Goal: Information Seeking & Learning: Learn about a topic

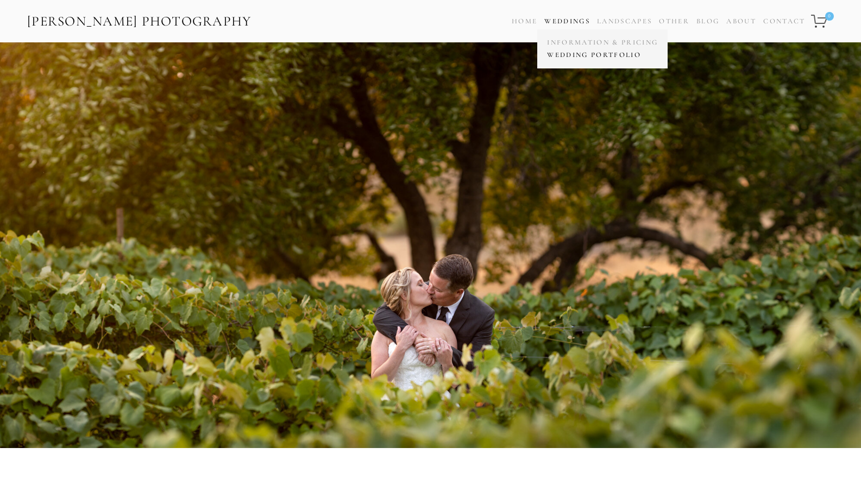
click at [569, 54] on link "Wedding Portfolio" at bounding box center [603, 55] width 116 height 13
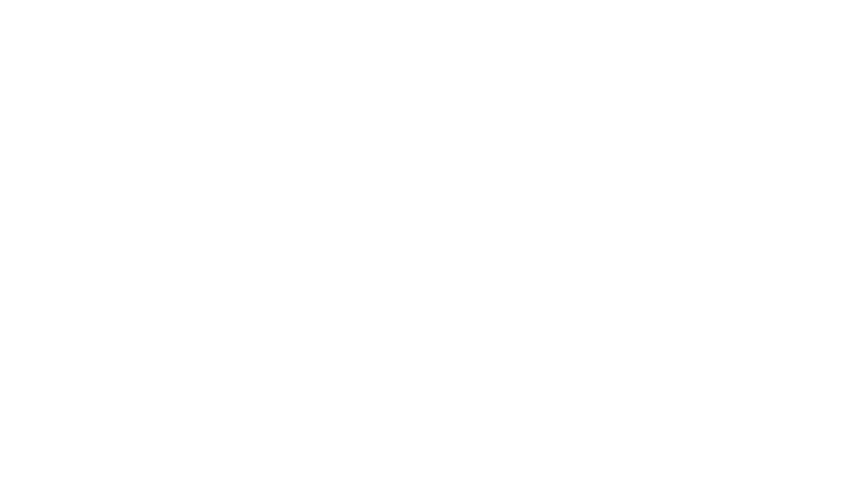
scroll to position [11898, 0]
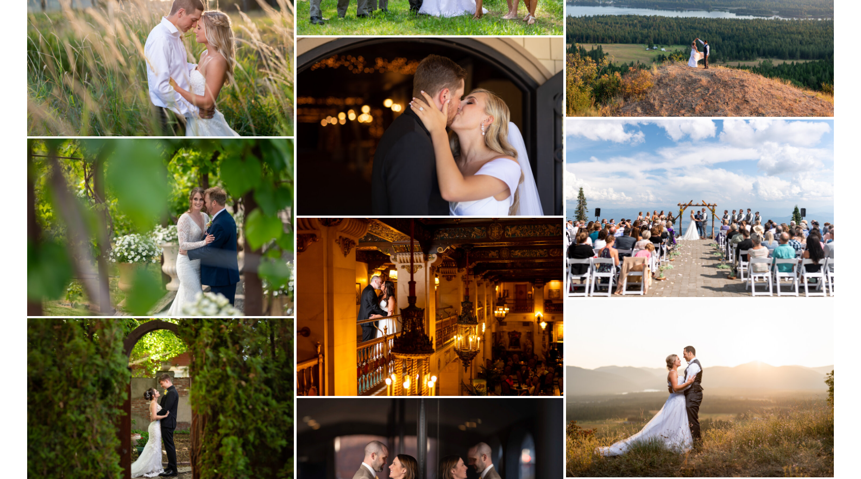
click at [228, 216] on img at bounding box center [160, 228] width 267 height 178
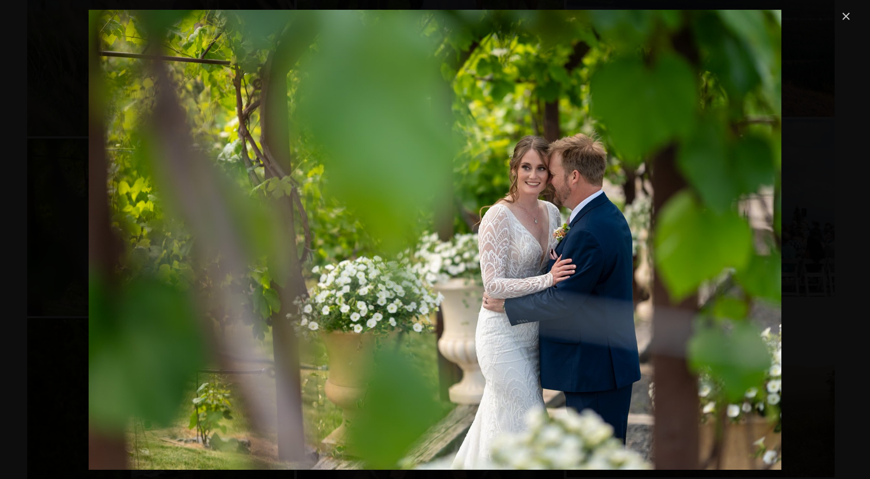
click at [848, 16] on link "Close" at bounding box center [845, 16] width 13 height 13
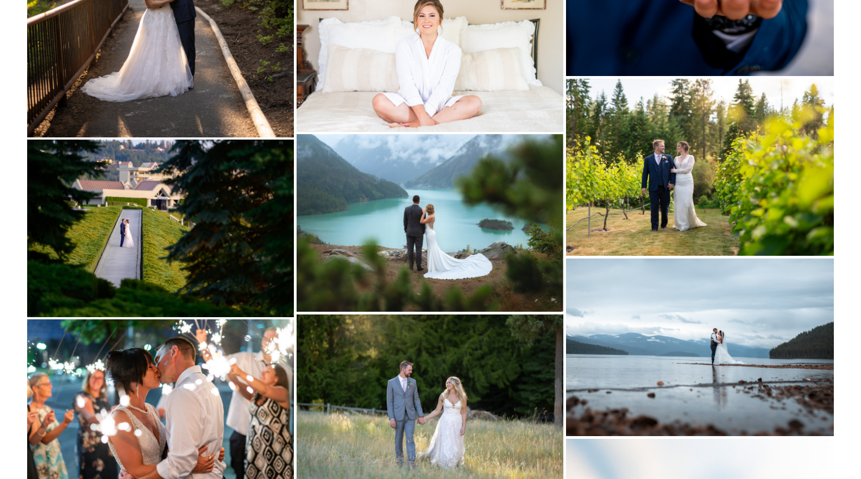
scroll to position [13065, 0]
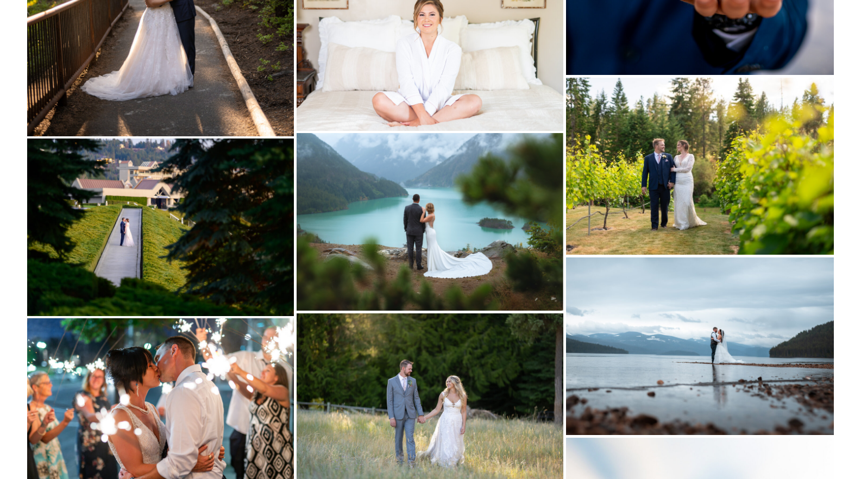
click at [703, 202] on img at bounding box center [700, 166] width 268 height 177
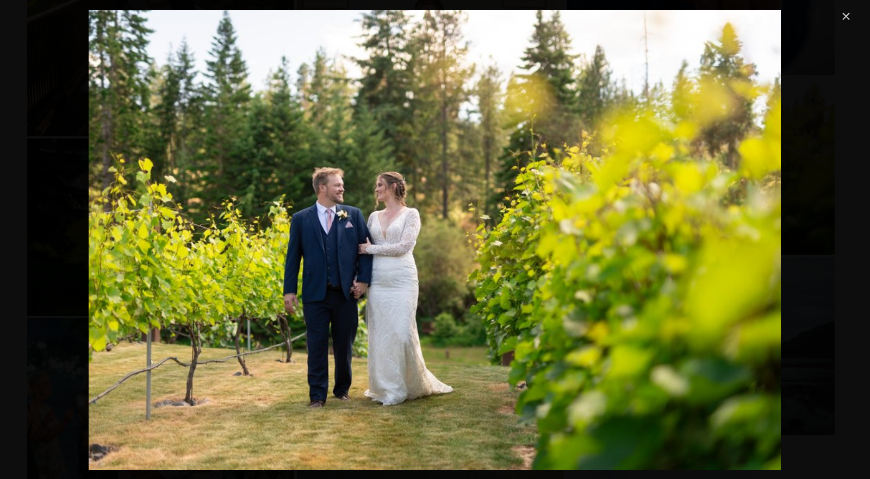
click at [846, 15] on link "Close" at bounding box center [845, 16] width 13 height 13
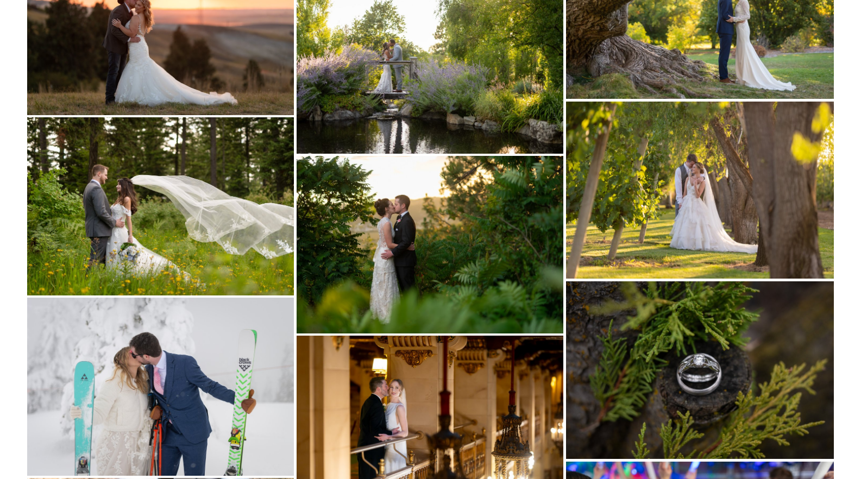
scroll to position [16595, 0]
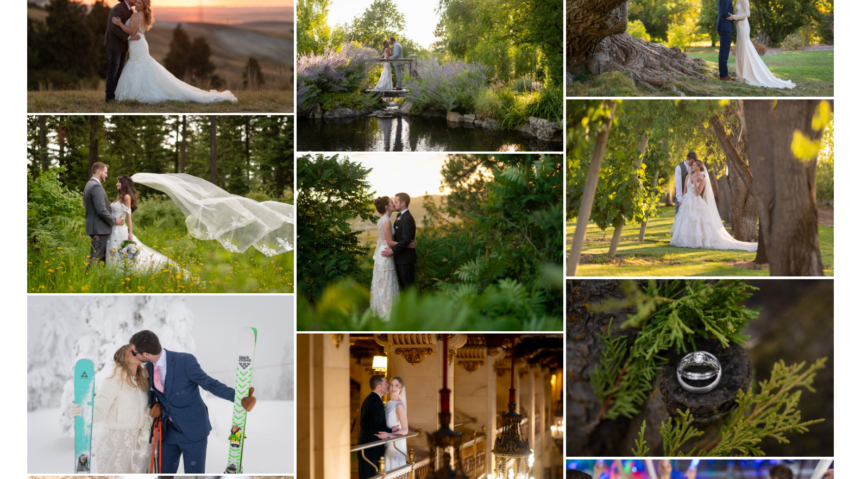
click at [178, 374] on img at bounding box center [160, 385] width 267 height 178
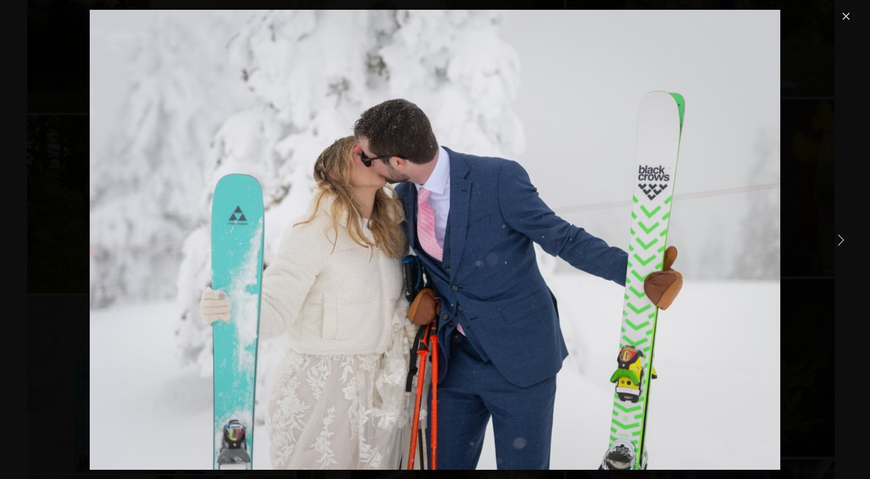
click at [846, 14] on link "Close" at bounding box center [845, 16] width 13 height 13
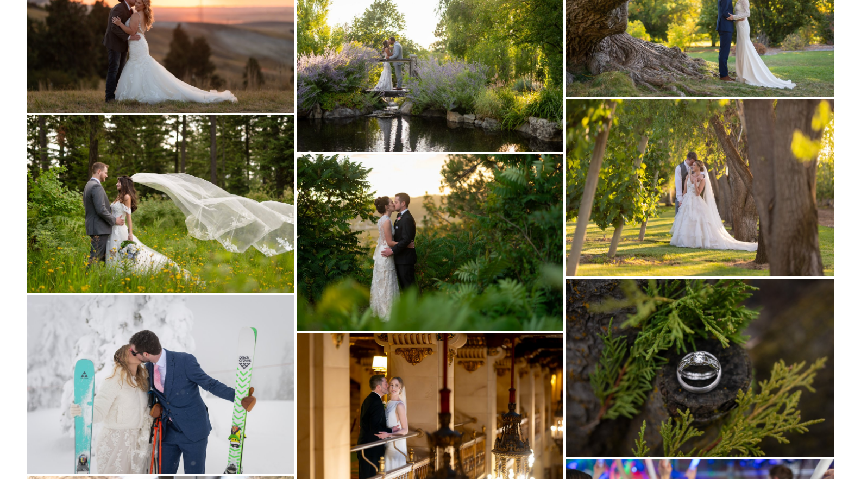
click at [754, 197] on img at bounding box center [700, 187] width 268 height 177
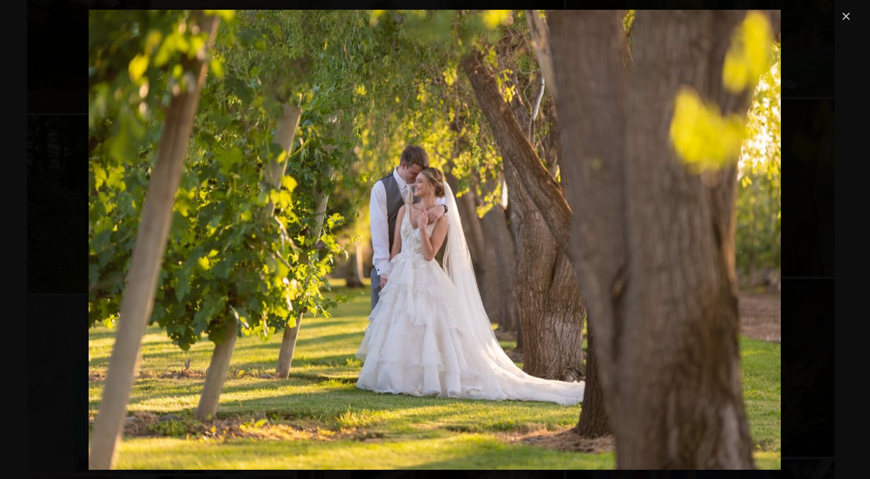
click at [846, 16] on link "Close" at bounding box center [845, 16] width 13 height 13
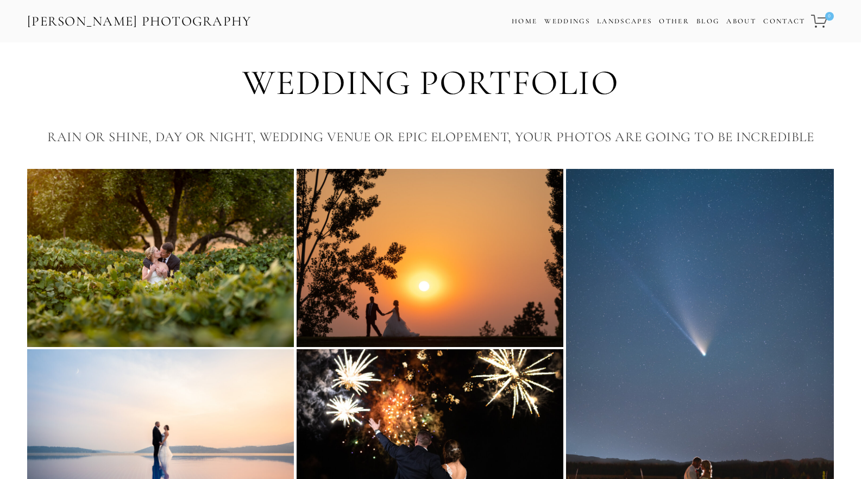
click at [204, 270] on img at bounding box center [160, 258] width 267 height 178
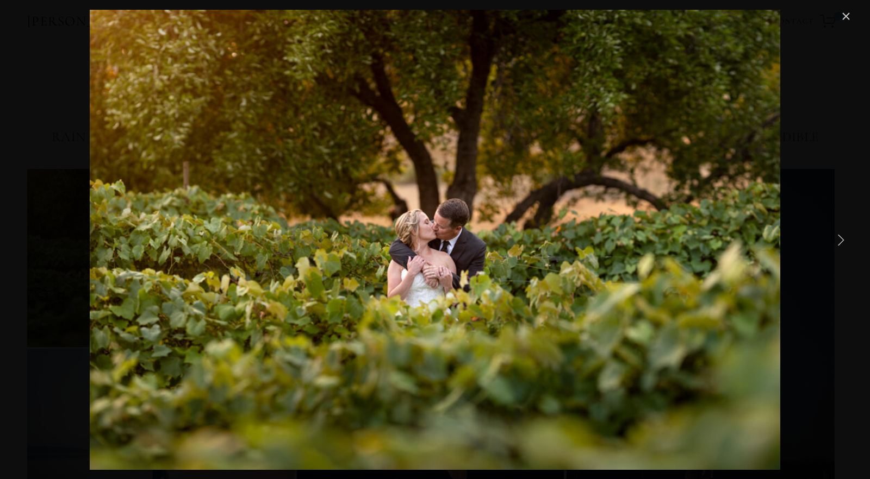
click at [844, 238] on link "Next Item" at bounding box center [840, 240] width 24 height 24
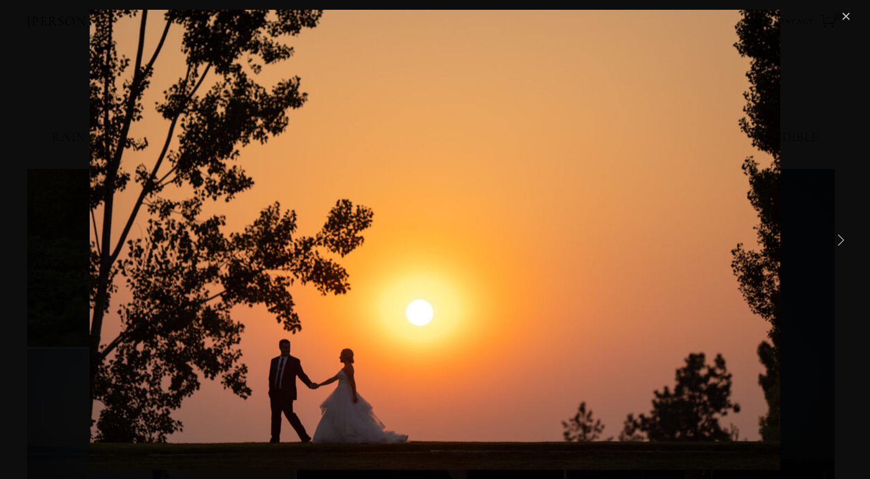
click at [844, 238] on link "Next Item" at bounding box center [840, 240] width 24 height 24
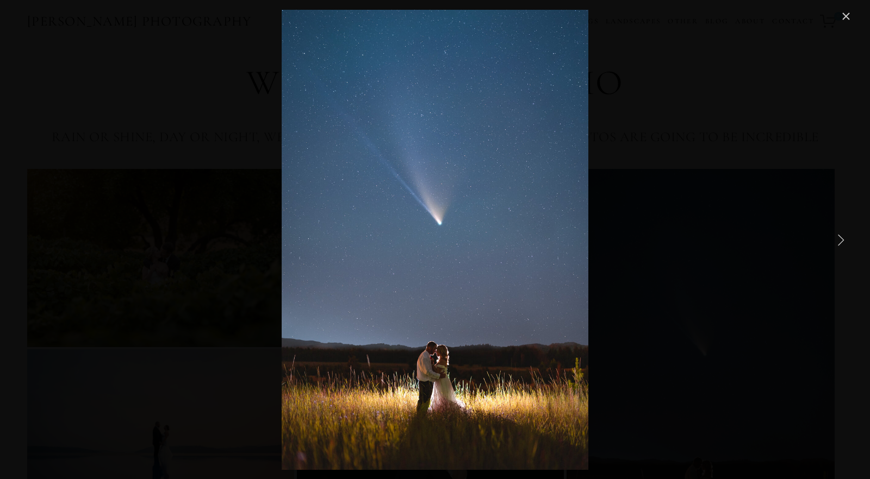
click at [842, 239] on link "Next Item" at bounding box center [840, 240] width 24 height 24
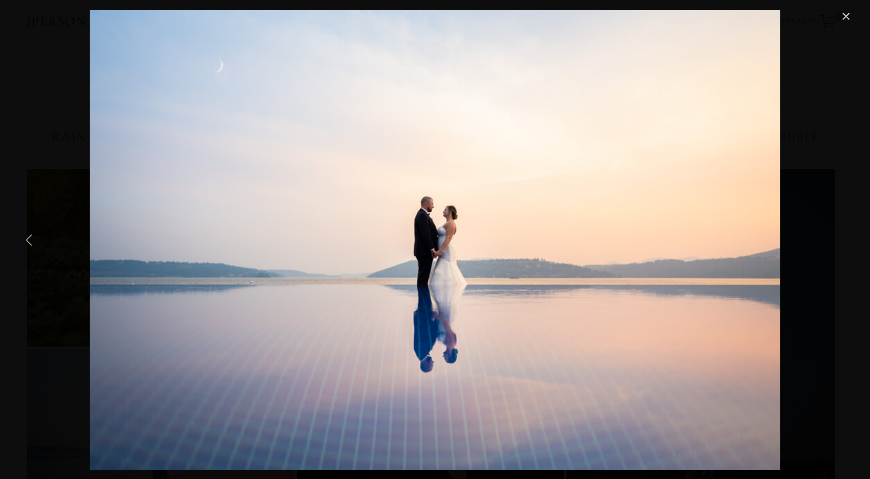
click at [29, 239] on link "Previous Item" at bounding box center [29, 240] width 24 height 24
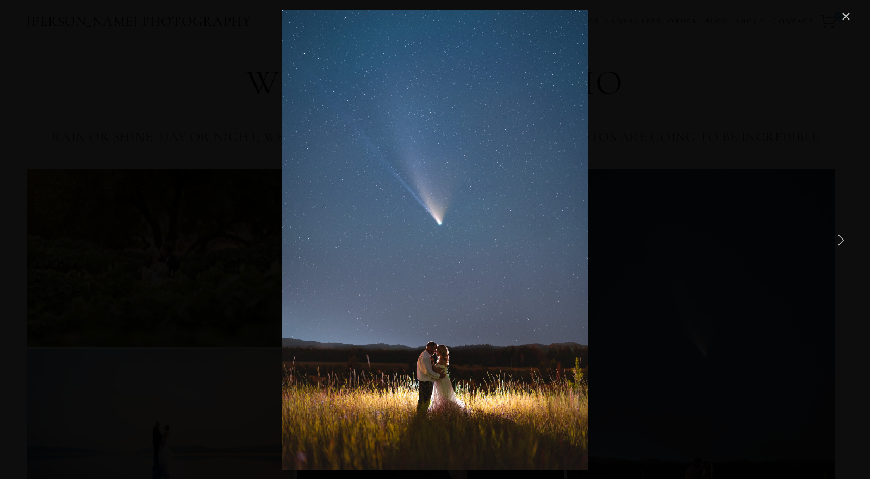
click at [844, 242] on link "Next Item" at bounding box center [840, 240] width 24 height 24
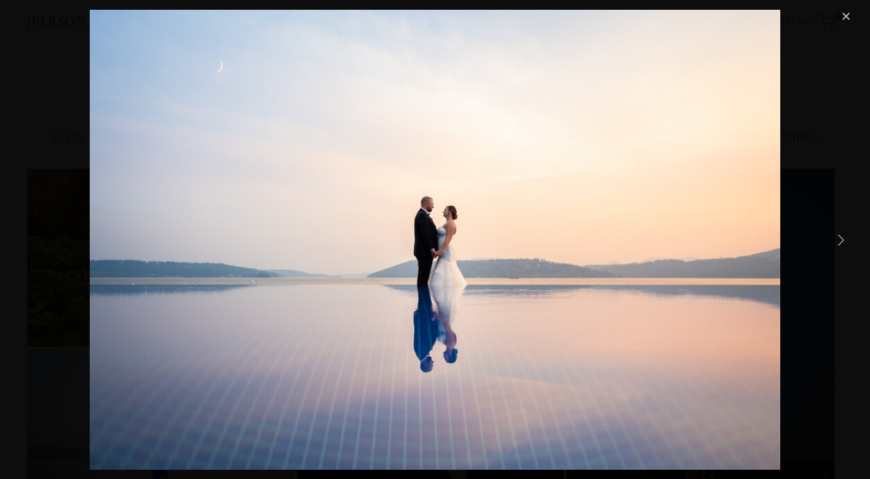
click at [842, 241] on link "Next Item" at bounding box center [840, 240] width 24 height 24
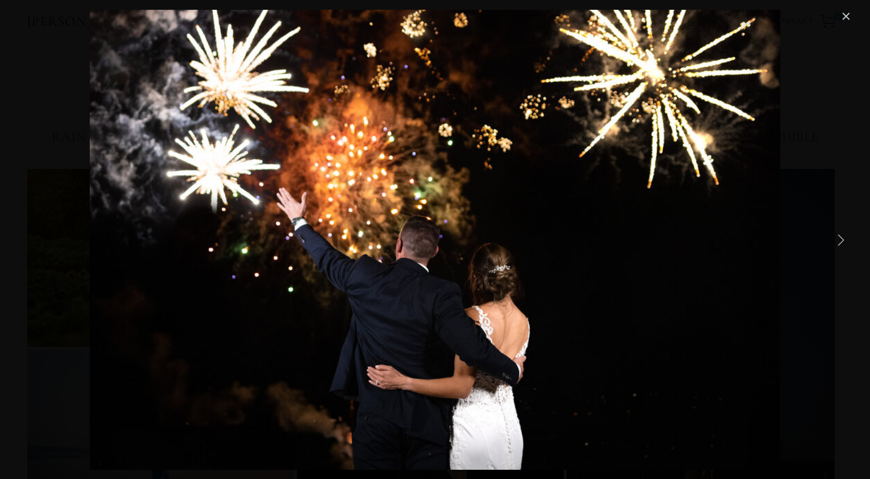
click at [842, 241] on link "Next Item" at bounding box center [840, 240] width 24 height 24
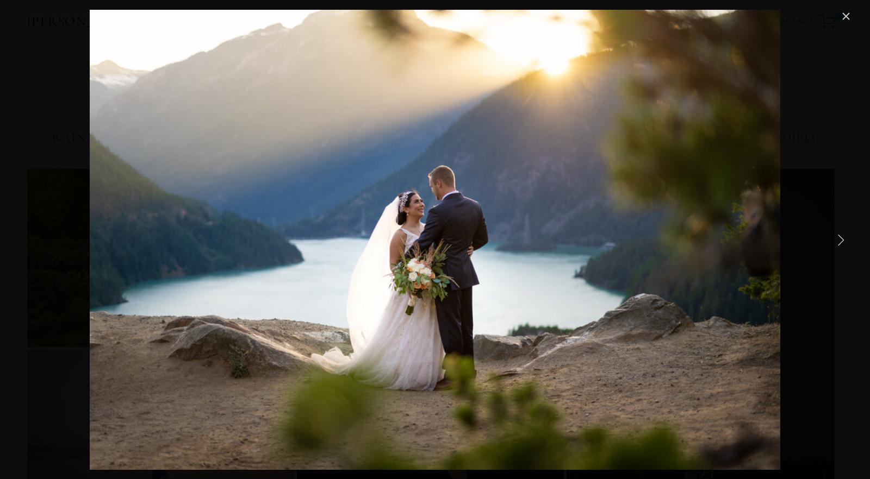
click at [842, 241] on link "Next Item" at bounding box center [840, 240] width 24 height 24
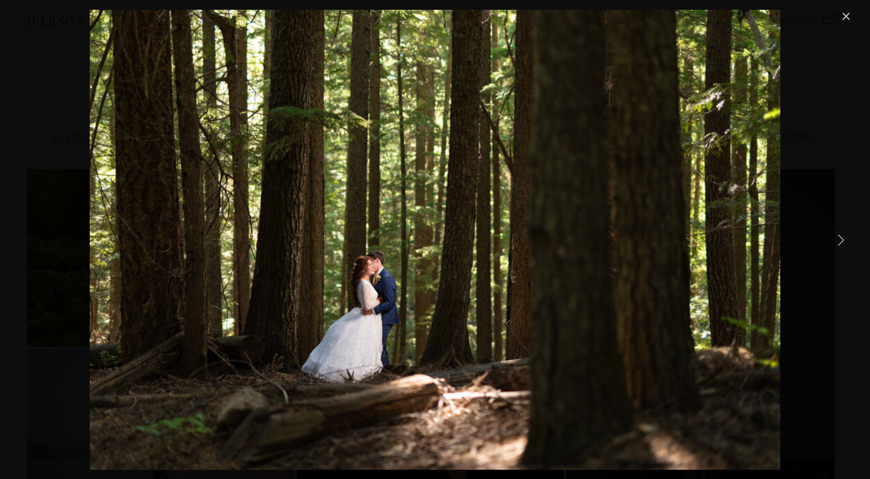
click at [842, 241] on link "Next Item" at bounding box center [840, 240] width 24 height 24
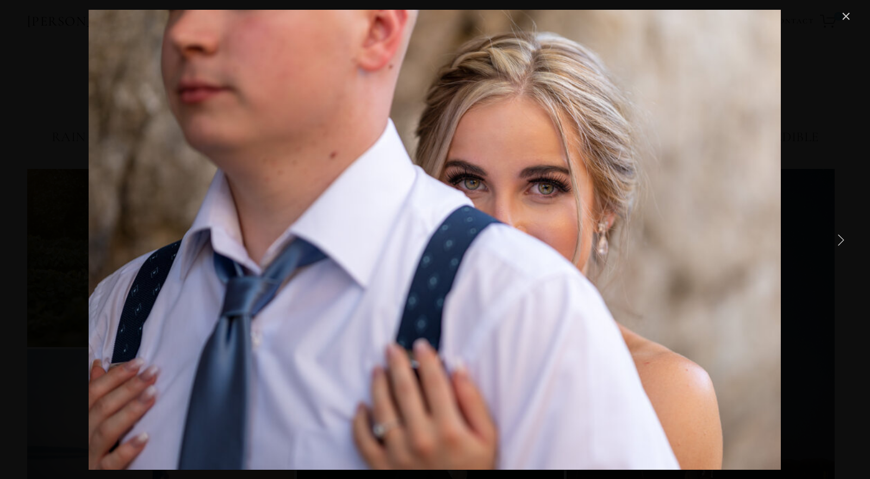
click at [842, 241] on link "Next Item" at bounding box center [840, 240] width 24 height 24
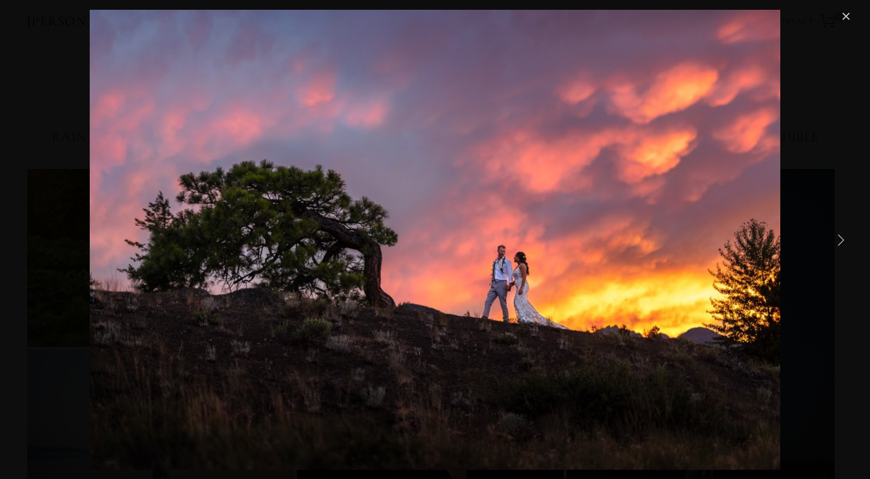
click at [842, 241] on link "Next Item" at bounding box center [840, 240] width 24 height 24
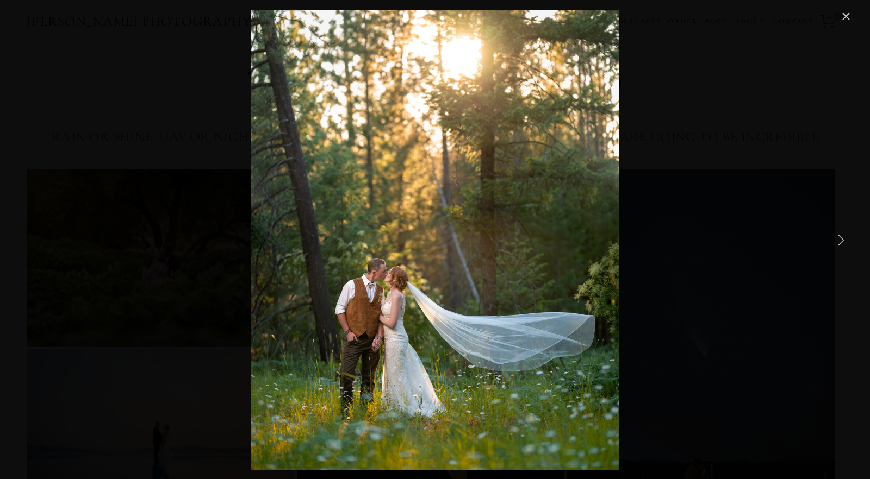
click at [842, 241] on link "Next Item" at bounding box center [840, 240] width 24 height 24
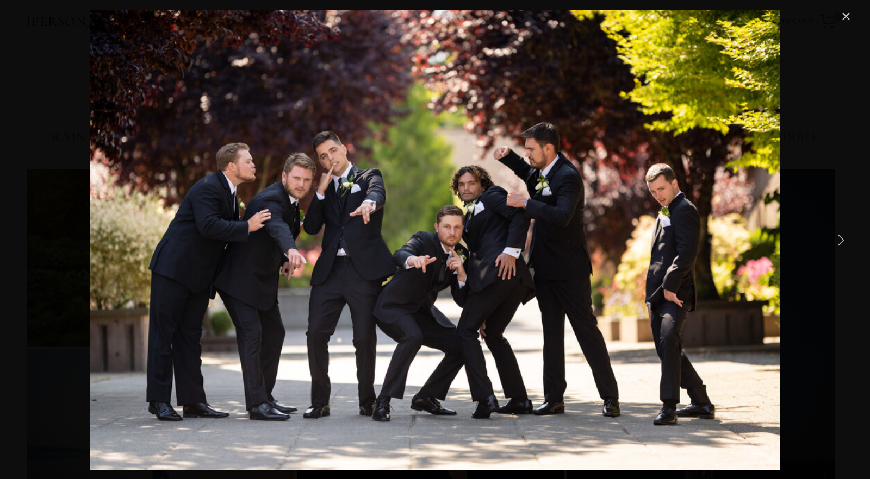
click at [842, 241] on link "Next Item" at bounding box center [840, 240] width 24 height 24
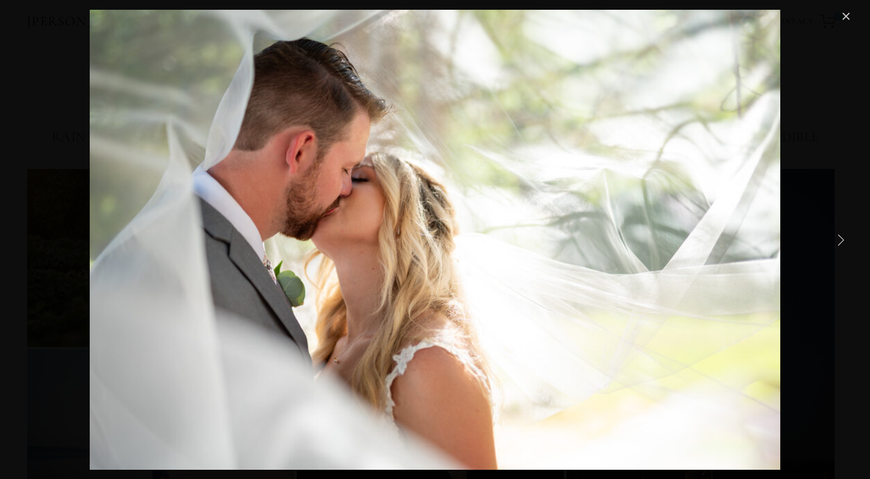
click at [842, 241] on link "Next Item" at bounding box center [840, 240] width 24 height 24
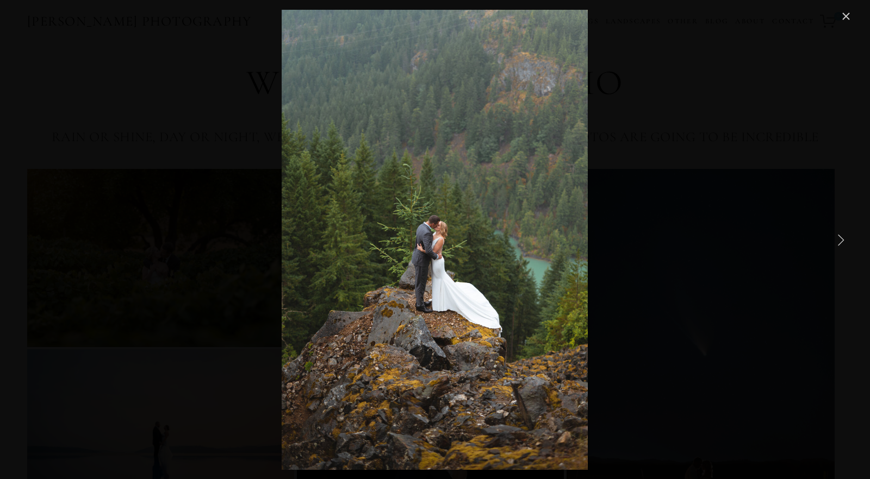
click at [842, 236] on link "Next Item" at bounding box center [840, 240] width 24 height 24
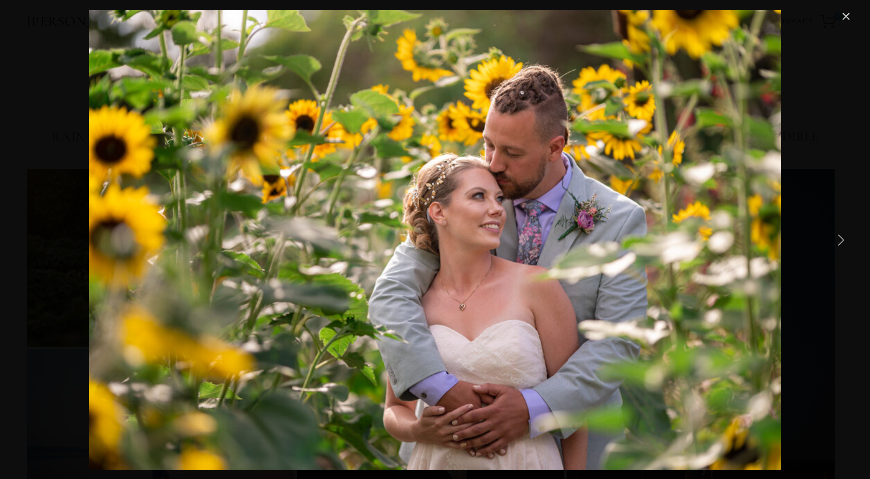
click at [842, 236] on link "Next Item" at bounding box center [840, 240] width 24 height 24
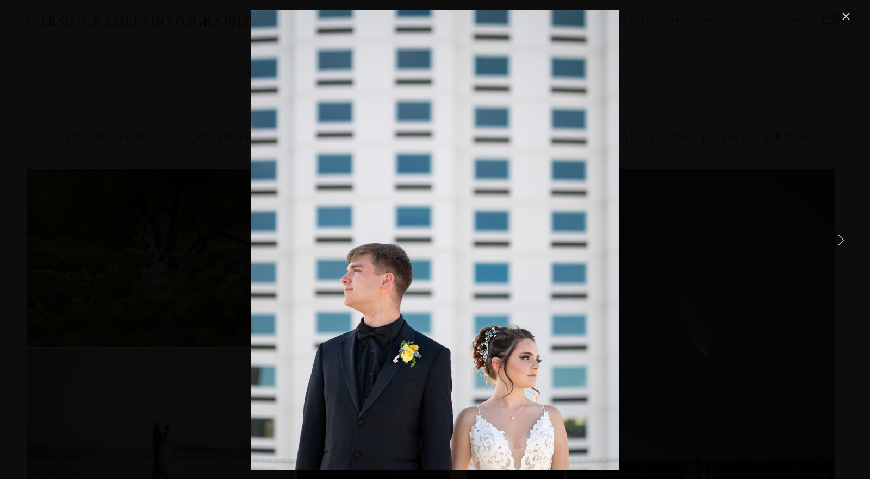
click at [842, 236] on link "Next Item" at bounding box center [840, 240] width 24 height 24
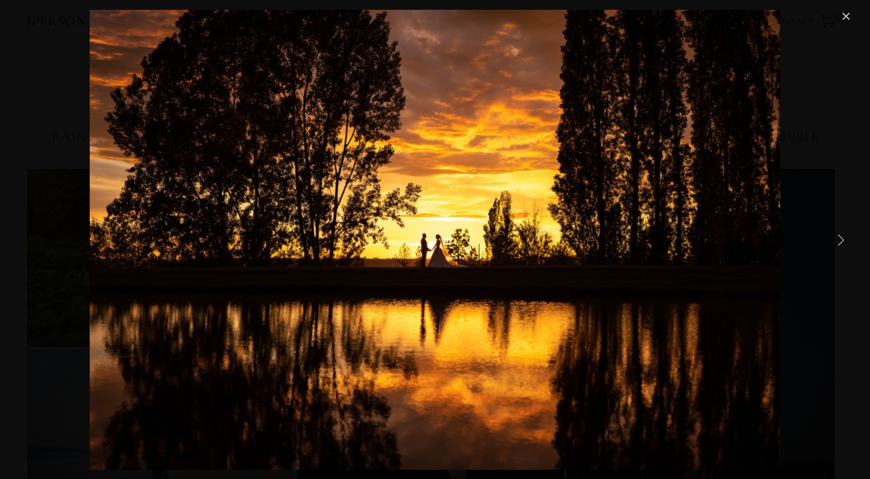
click at [842, 236] on link "Next Item" at bounding box center [840, 240] width 24 height 24
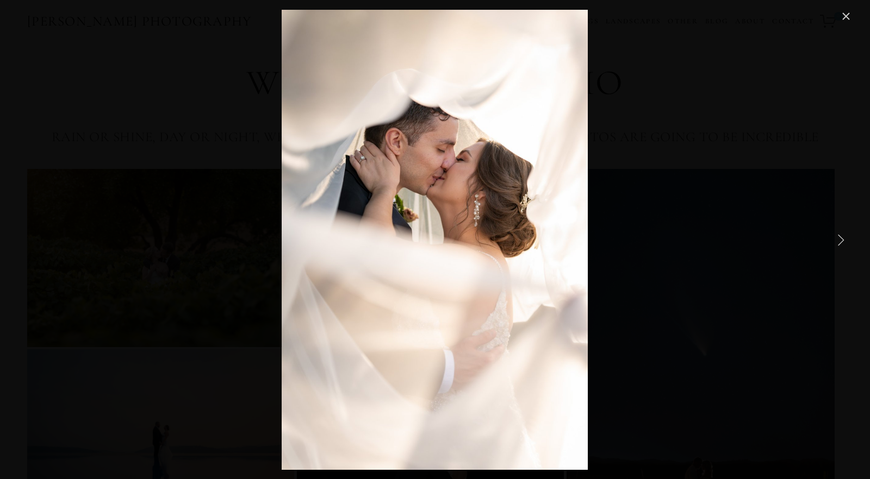
click at [842, 236] on link "Next Item" at bounding box center [840, 240] width 24 height 24
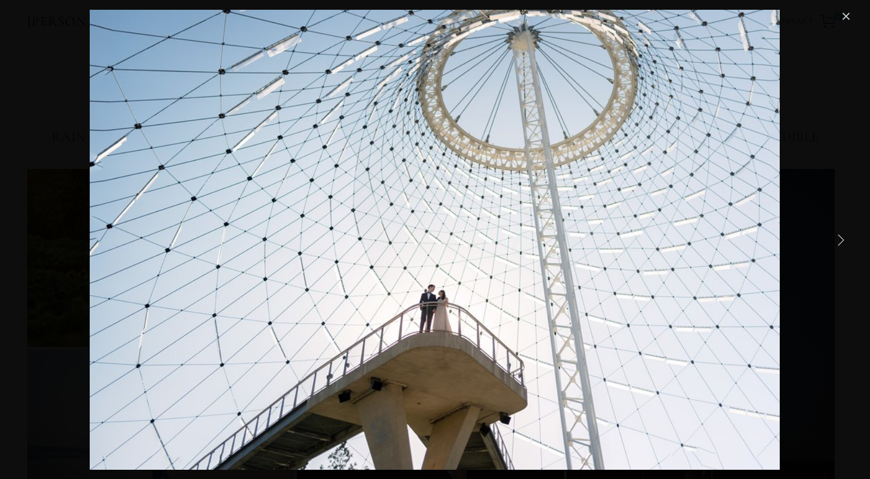
click at [842, 236] on link "Next Item" at bounding box center [840, 240] width 24 height 24
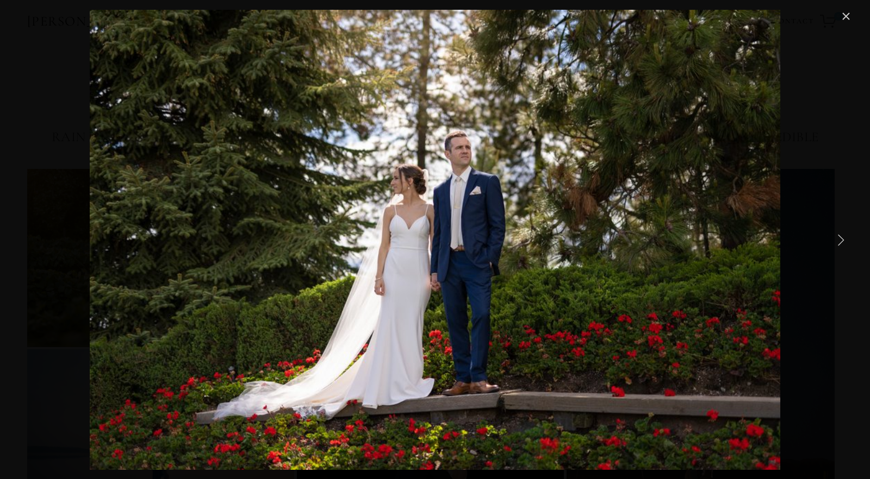
click at [842, 236] on link "Next Item" at bounding box center [840, 240] width 24 height 24
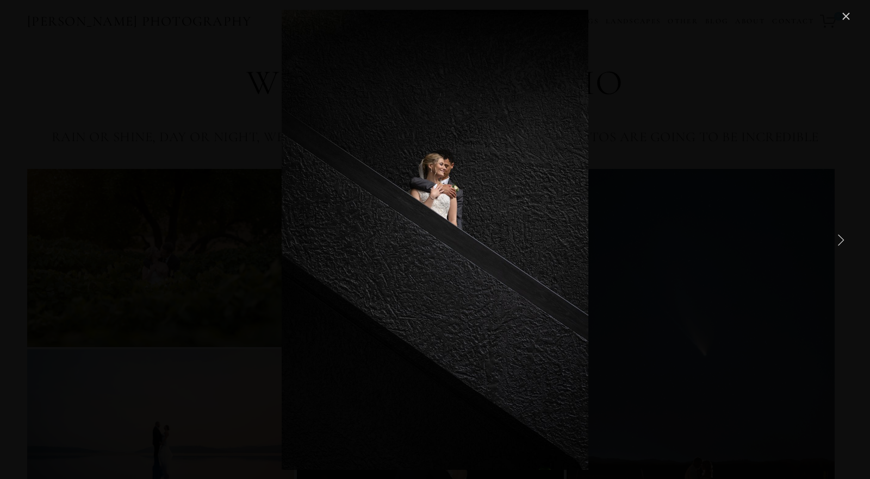
click at [842, 236] on link "Next Item" at bounding box center [840, 240] width 24 height 24
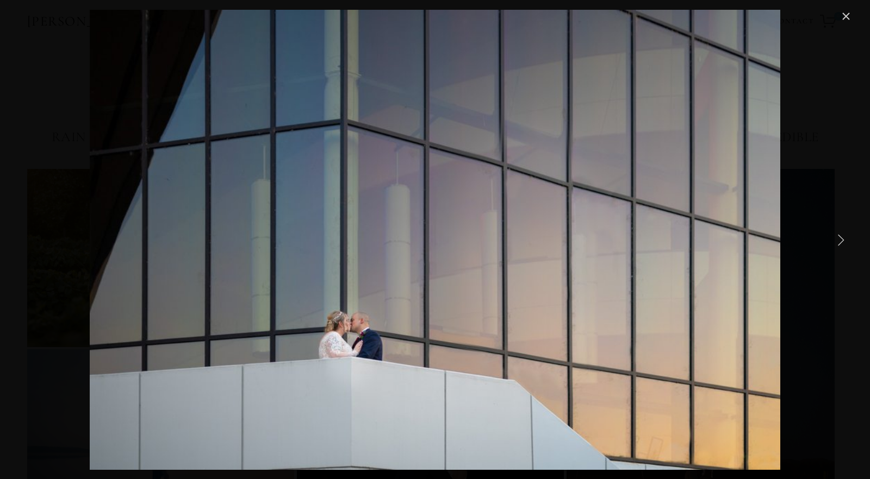
click at [842, 236] on link "Next Item" at bounding box center [840, 240] width 24 height 24
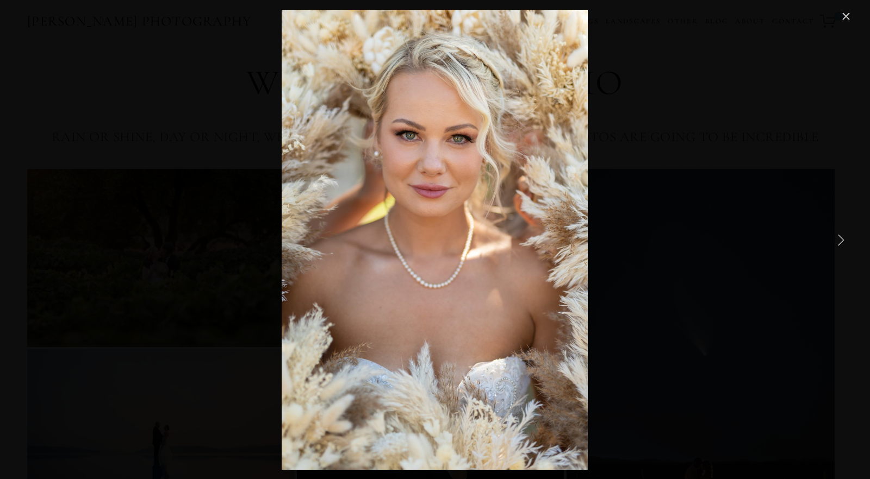
click at [842, 236] on link "Next Item" at bounding box center [840, 240] width 24 height 24
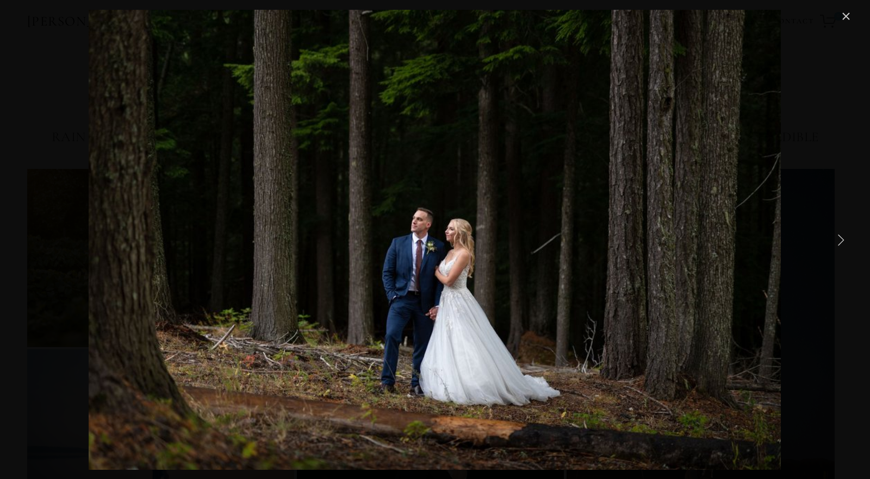
click at [842, 236] on link "Next Item" at bounding box center [840, 240] width 24 height 24
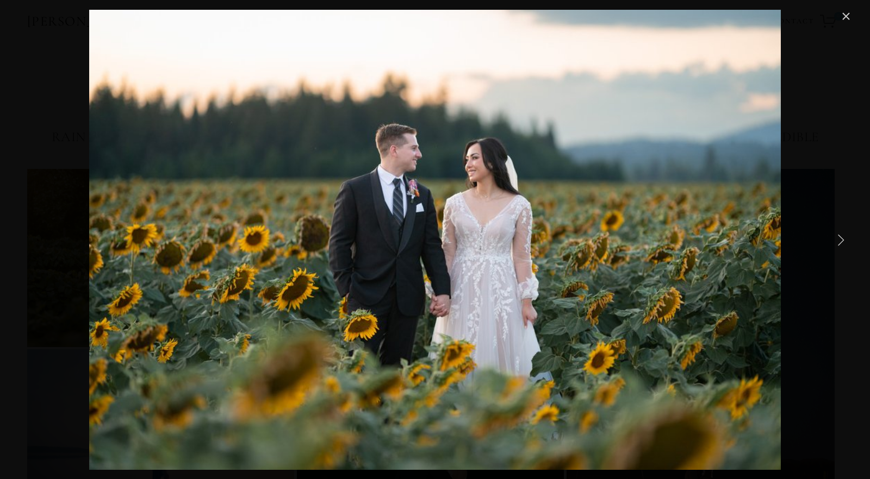
click at [842, 236] on link "Next Item" at bounding box center [840, 240] width 24 height 24
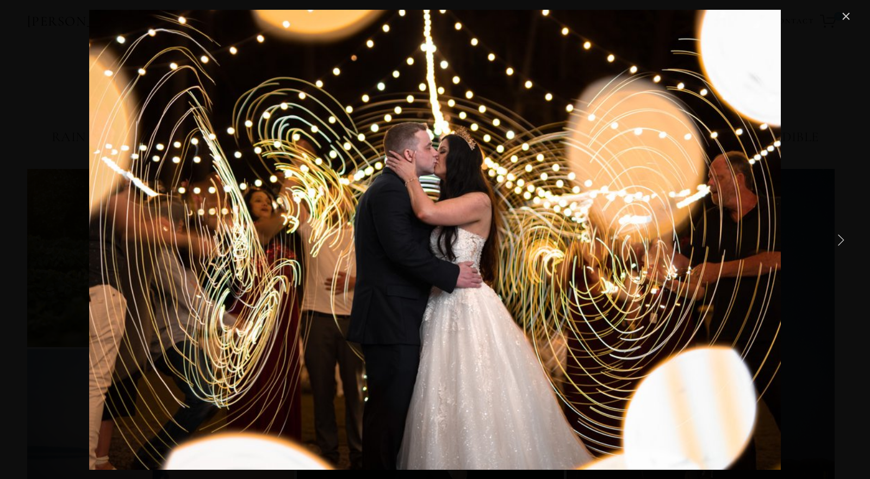
click at [842, 236] on link "Next Item" at bounding box center [840, 240] width 24 height 24
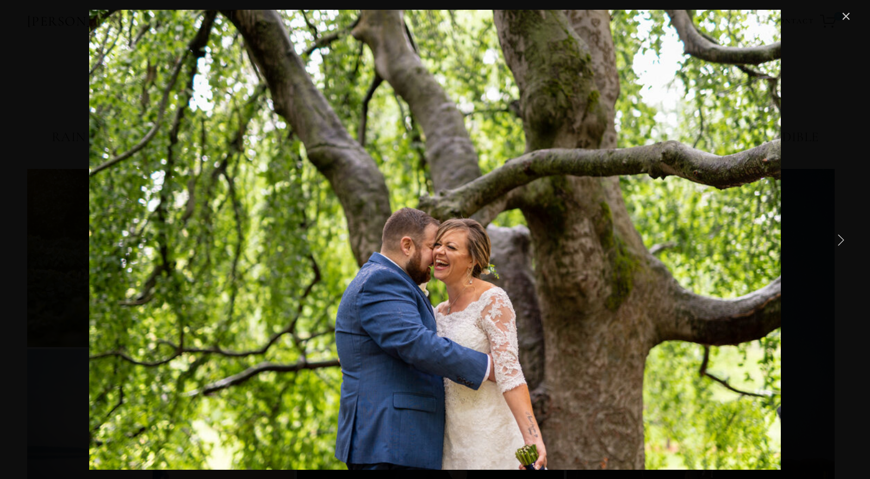
click at [842, 236] on link "Next Item" at bounding box center [840, 240] width 24 height 24
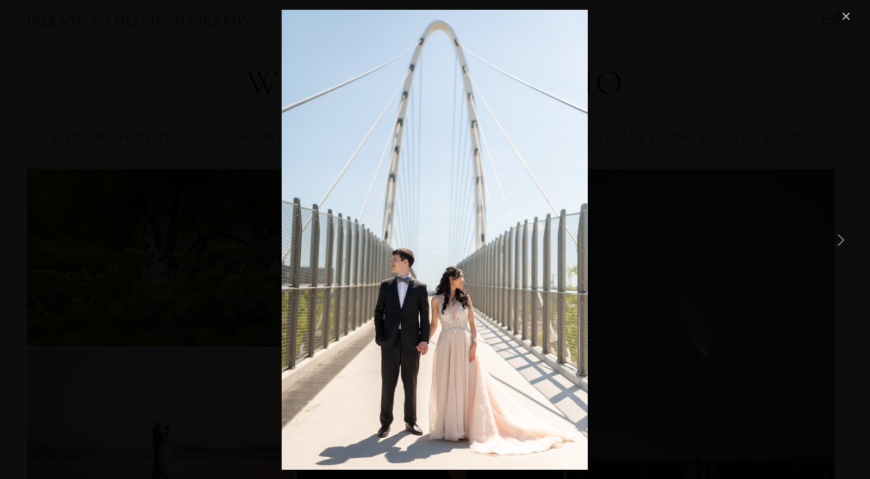
click at [842, 236] on link "Next Item" at bounding box center [840, 240] width 24 height 24
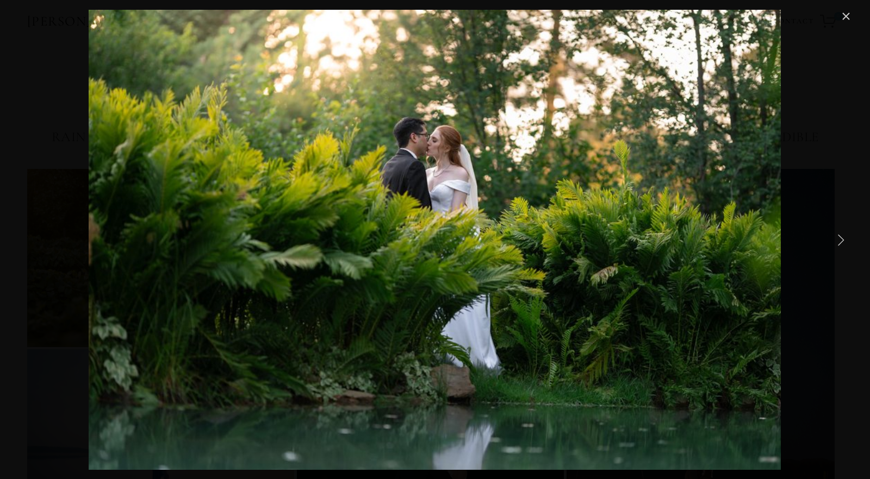
click at [842, 236] on link "Next Item" at bounding box center [840, 240] width 24 height 24
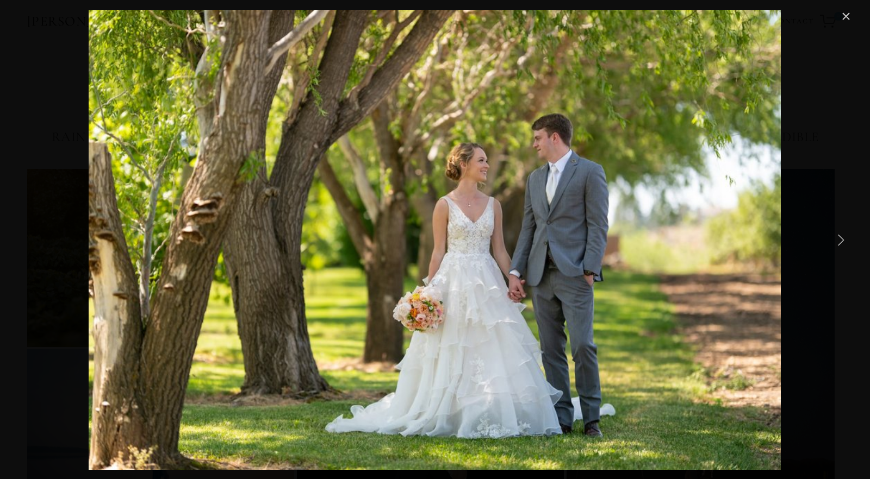
click at [842, 236] on link "Next Item" at bounding box center [840, 240] width 24 height 24
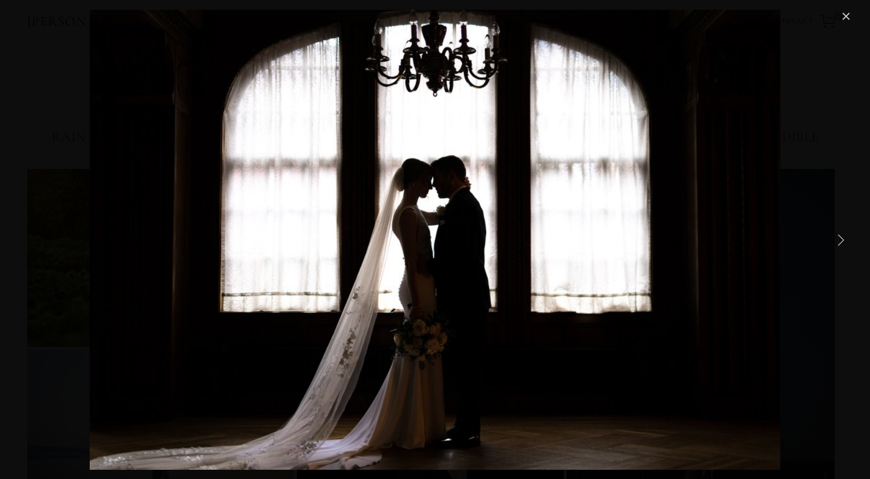
click at [842, 238] on link "Next Item" at bounding box center [840, 240] width 24 height 24
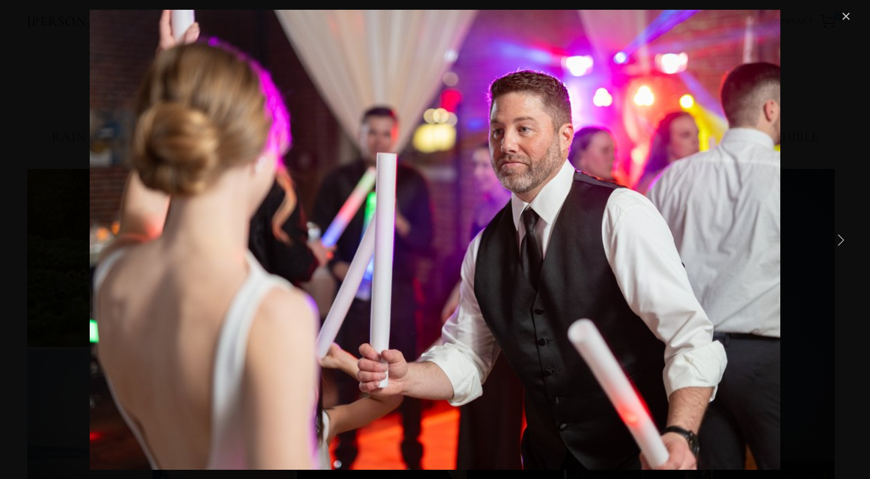
click at [842, 238] on link "Next Item" at bounding box center [840, 240] width 24 height 24
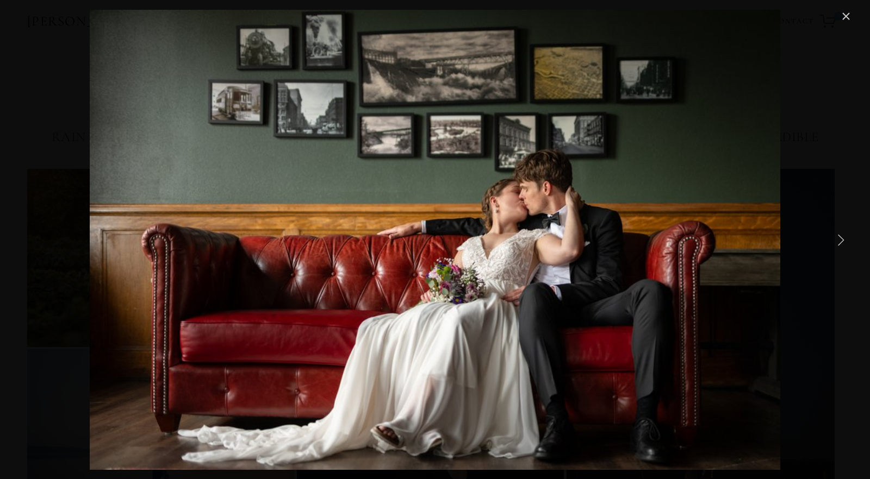
click at [839, 239] on link "Next Item" at bounding box center [840, 240] width 24 height 24
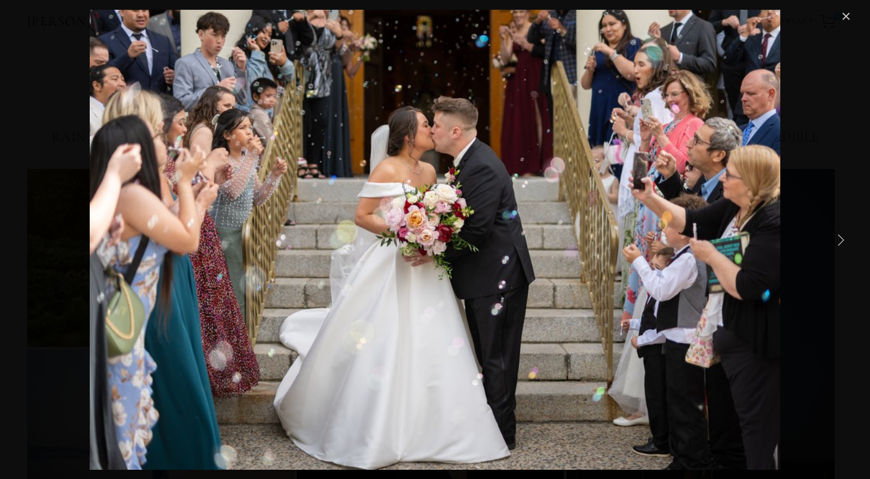
click at [836, 239] on link "Next Item" at bounding box center [840, 240] width 24 height 24
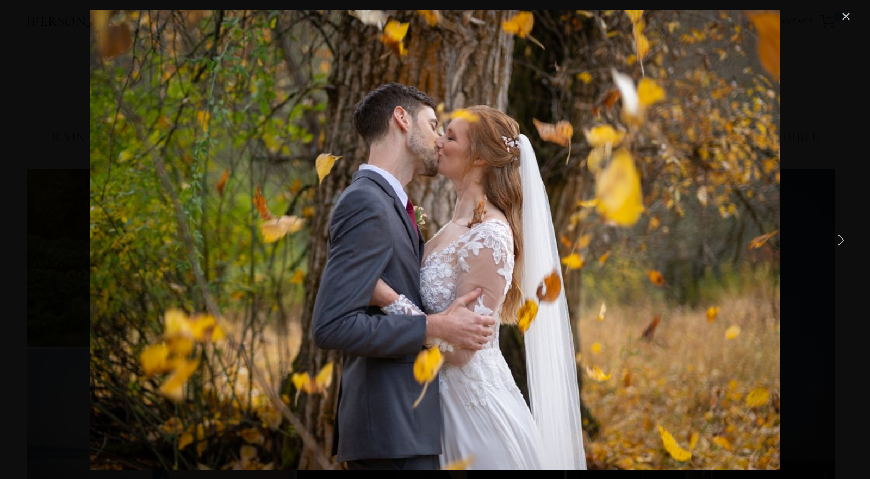
click at [836, 239] on link "Next Item" at bounding box center [840, 240] width 24 height 24
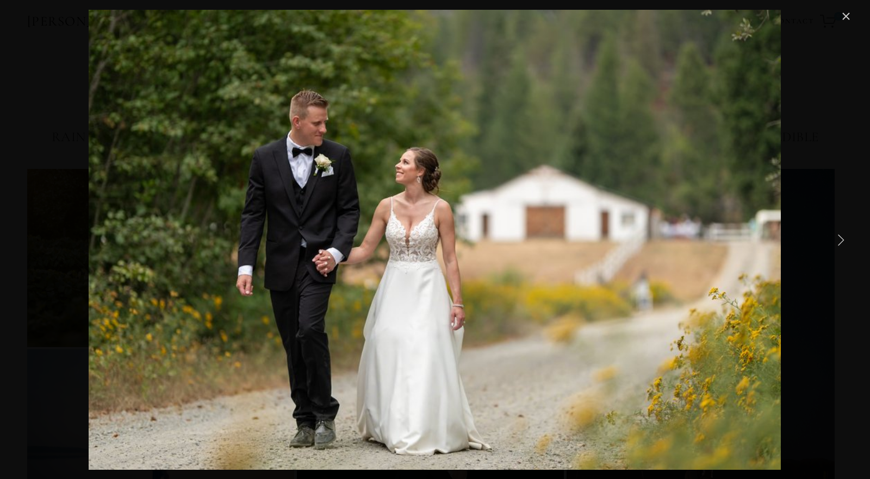
click at [836, 239] on link "Next Item" at bounding box center [840, 240] width 24 height 24
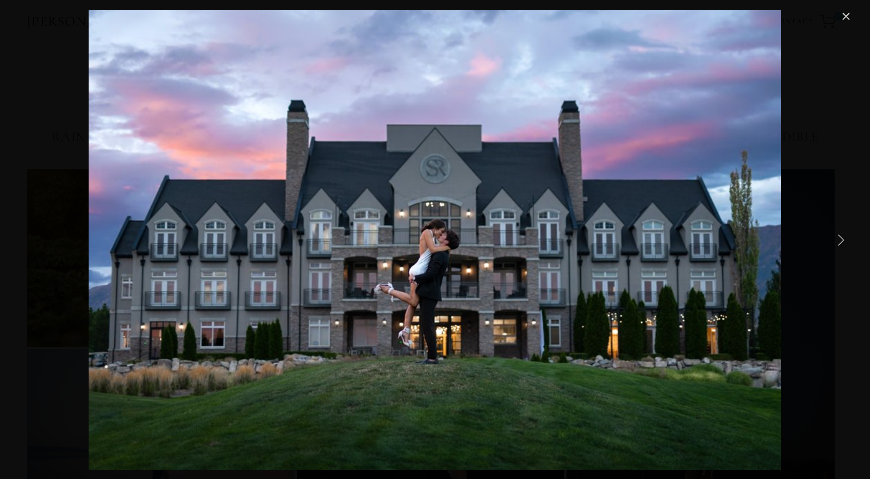
click at [837, 239] on link "Next Item" at bounding box center [840, 240] width 24 height 24
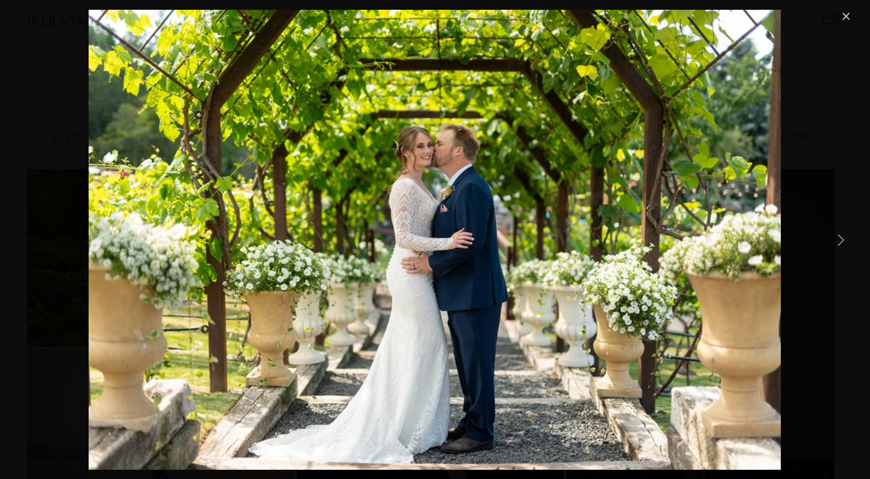
click at [841, 241] on link "Next Item" at bounding box center [840, 240] width 24 height 24
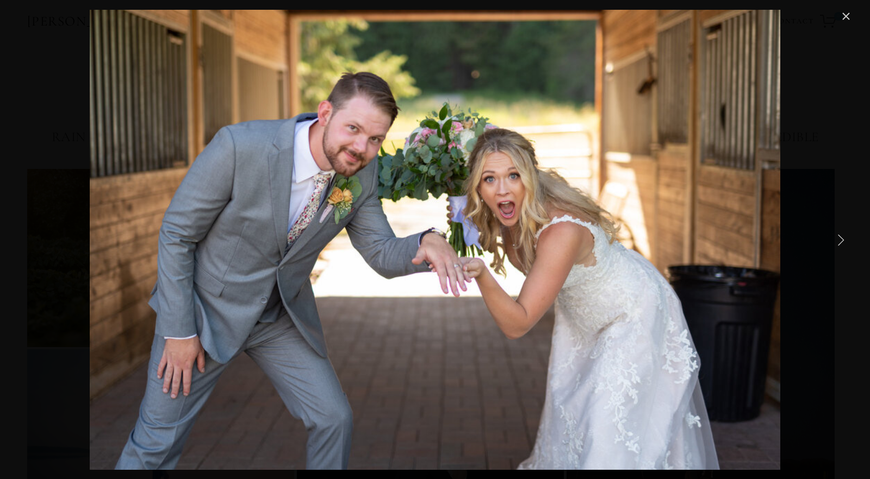
click at [841, 241] on link "Next Item" at bounding box center [840, 240] width 24 height 24
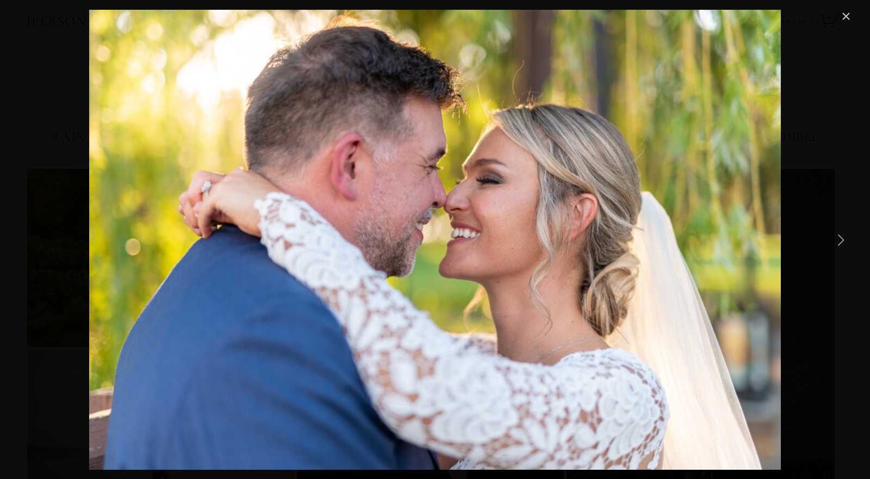
click at [841, 241] on link "Next Item" at bounding box center [840, 240] width 24 height 24
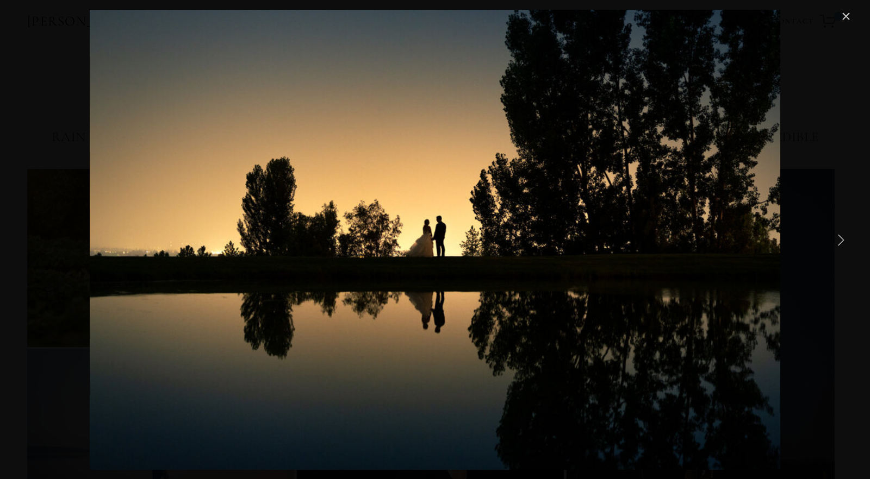
click at [841, 241] on link "Next Item" at bounding box center [840, 240] width 24 height 24
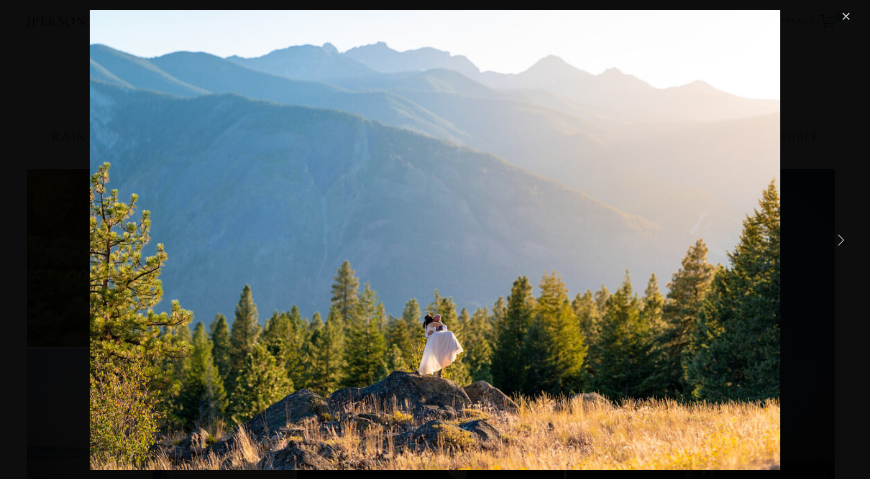
click at [841, 241] on link "Next Item" at bounding box center [840, 240] width 24 height 24
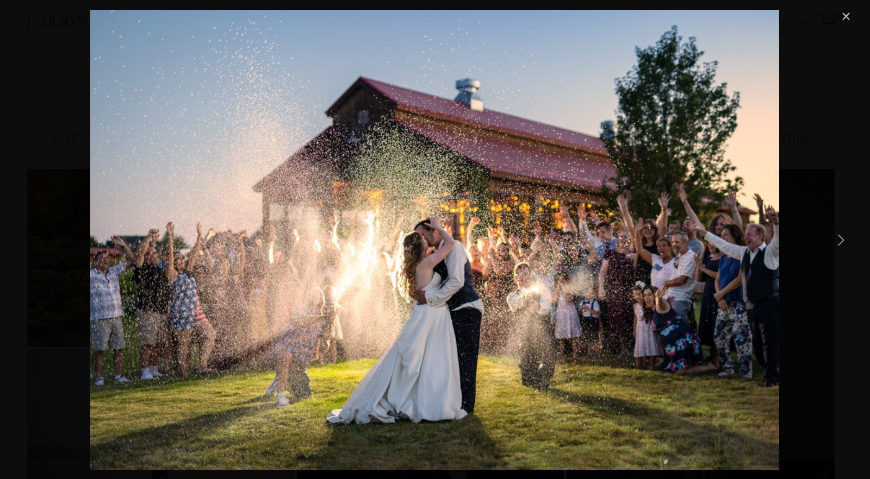
click at [841, 241] on link "Next Item" at bounding box center [840, 240] width 24 height 24
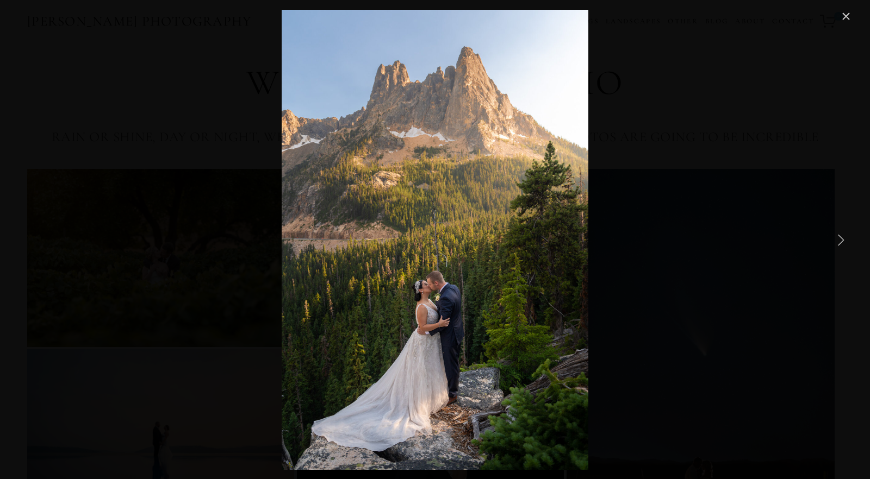
click at [846, 12] on link "Close" at bounding box center [845, 16] width 13 height 13
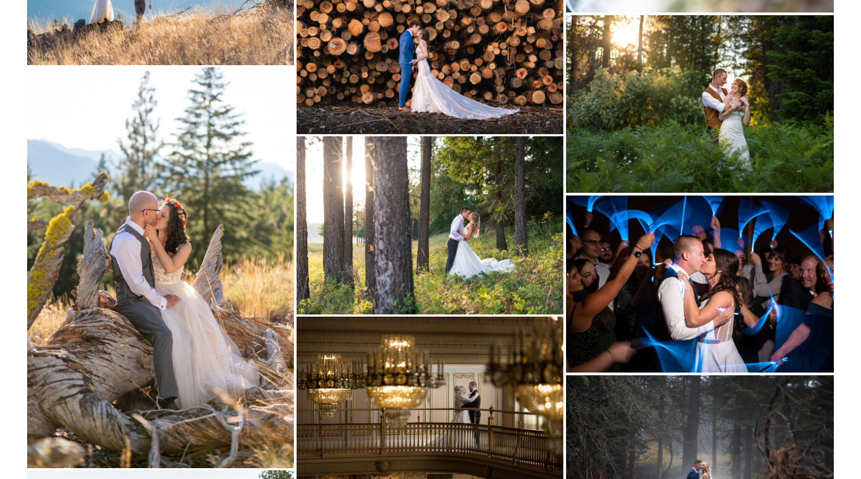
scroll to position [4250, 0]
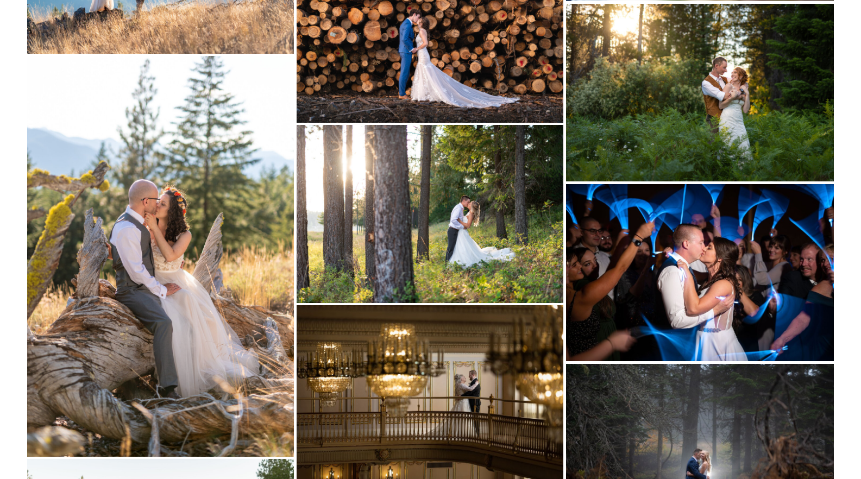
click at [199, 247] on img at bounding box center [160, 256] width 267 height 401
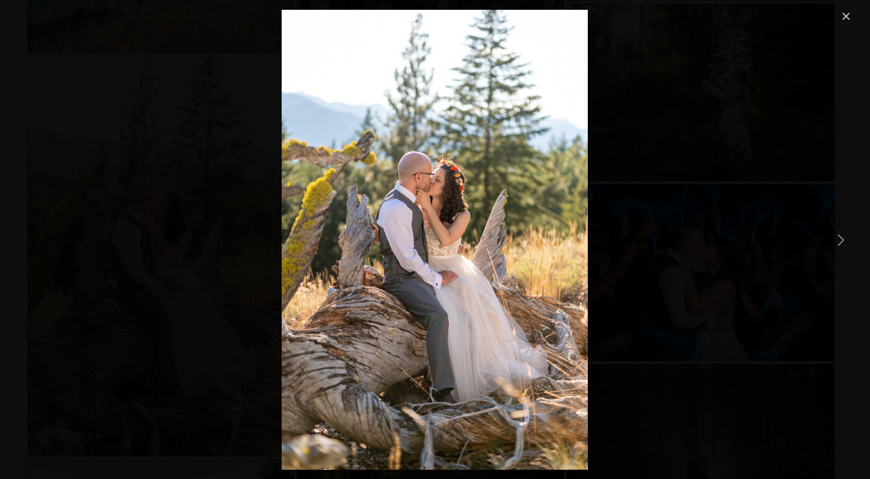
click at [845, 14] on link "Close" at bounding box center [845, 16] width 13 height 13
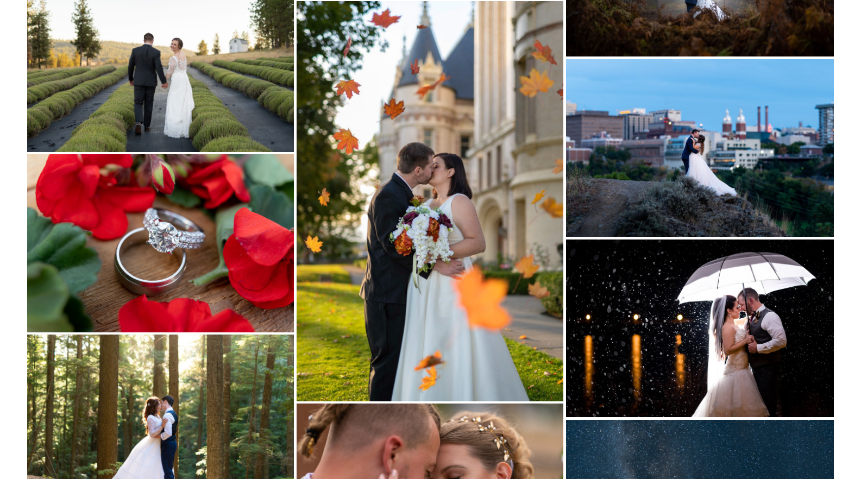
scroll to position [4738, 0]
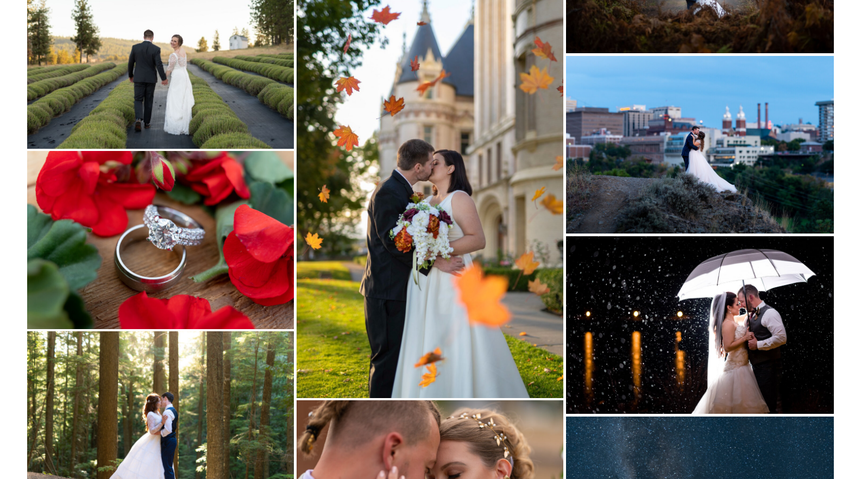
click at [649, 319] on img at bounding box center [700, 325] width 268 height 178
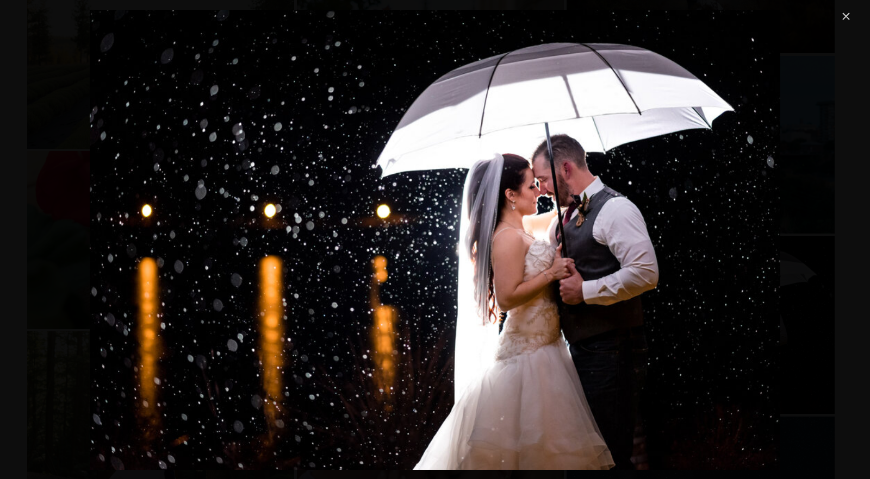
click at [846, 18] on link "Close" at bounding box center [845, 16] width 13 height 13
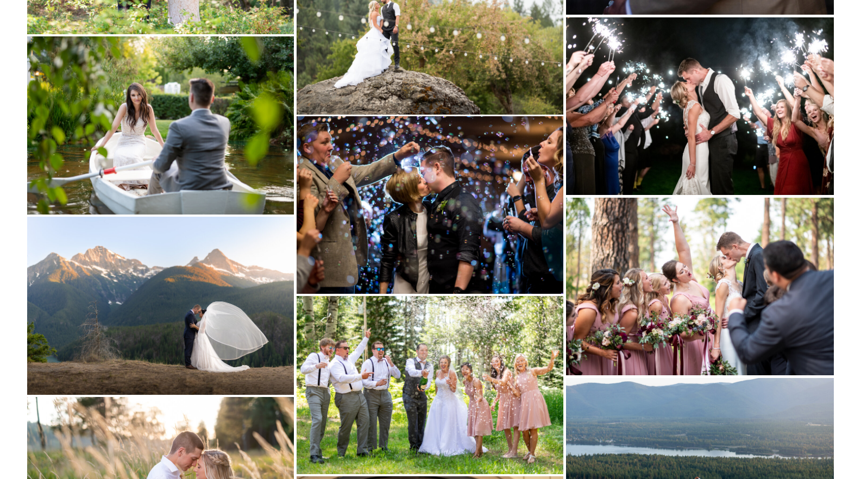
scroll to position [11464, 0]
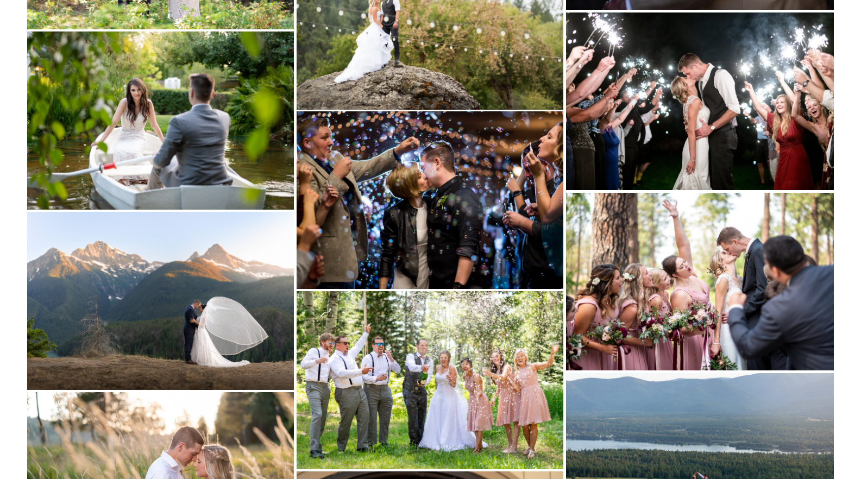
click at [234, 267] on img at bounding box center [160, 301] width 267 height 178
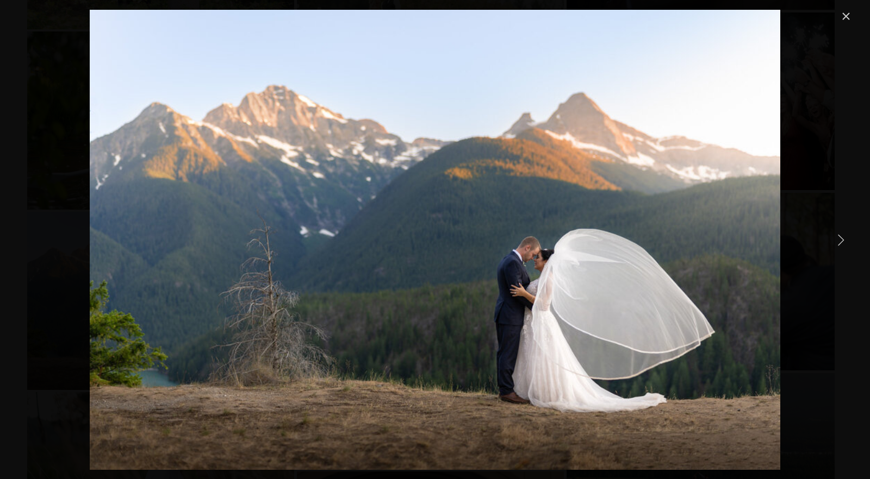
click at [846, 16] on link "Close" at bounding box center [845, 16] width 13 height 13
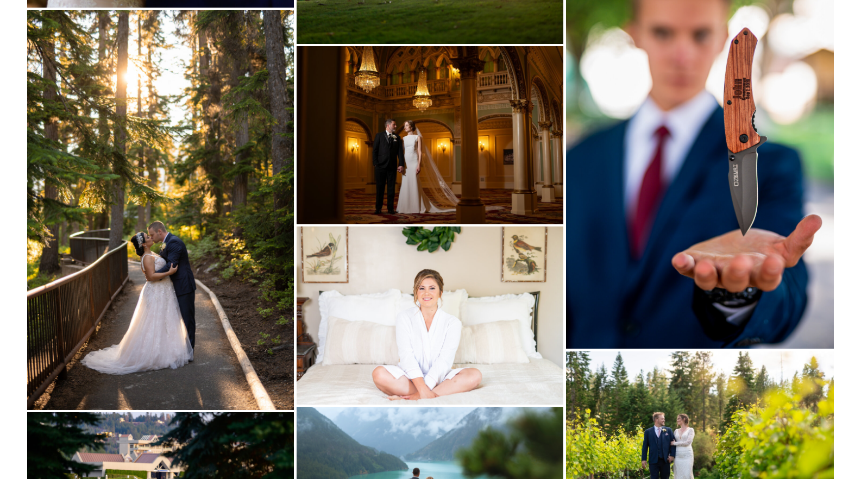
scroll to position [12788, 0]
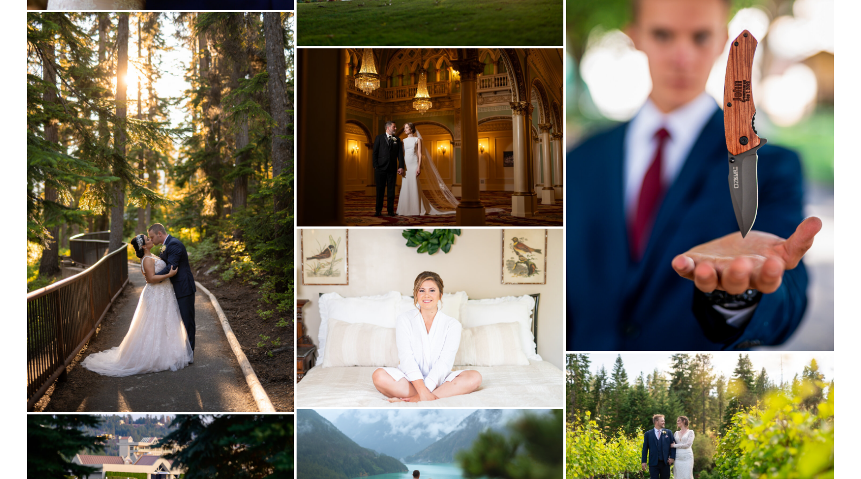
click at [671, 201] on img at bounding box center [700, 151] width 268 height 401
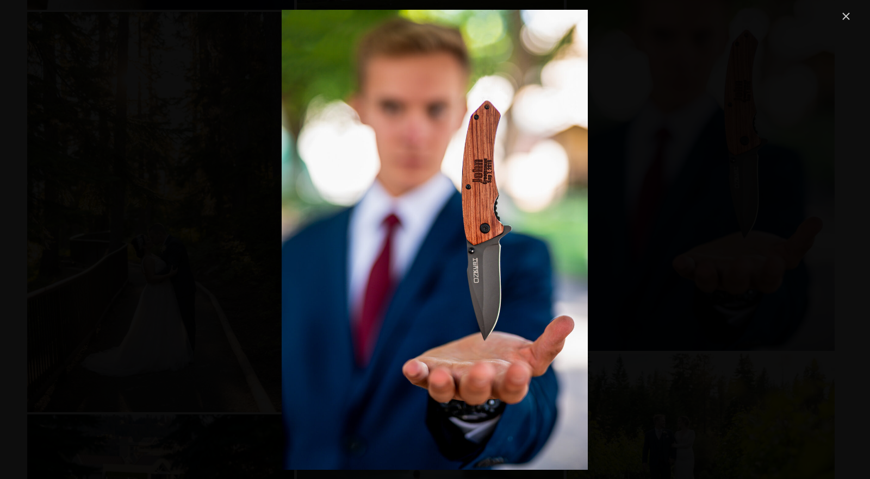
click at [846, 18] on link "Close" at bounding box center [845, 16] width 13 height 13
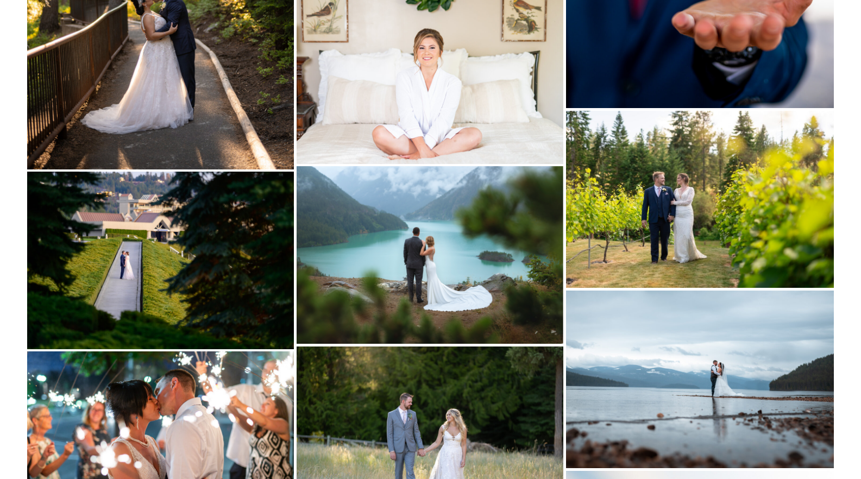
scroll to position [13015, 0]
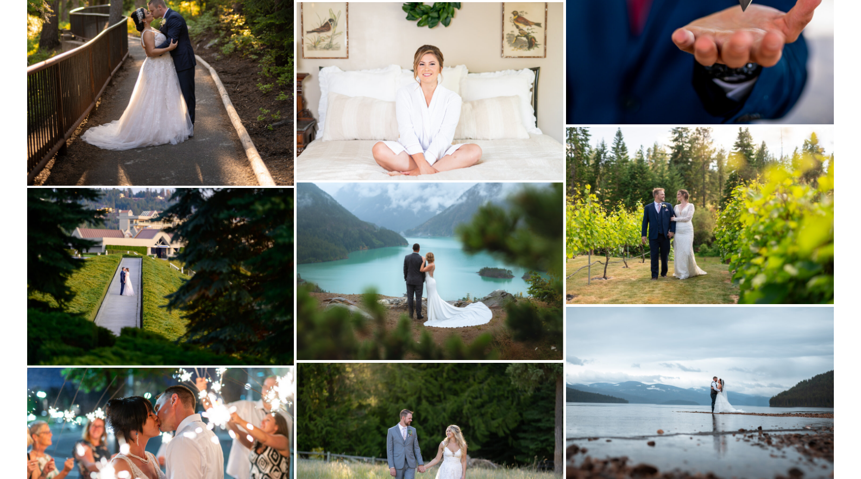
click at [472, 313] on img at bounding box center [430, 272] width 267 height 178
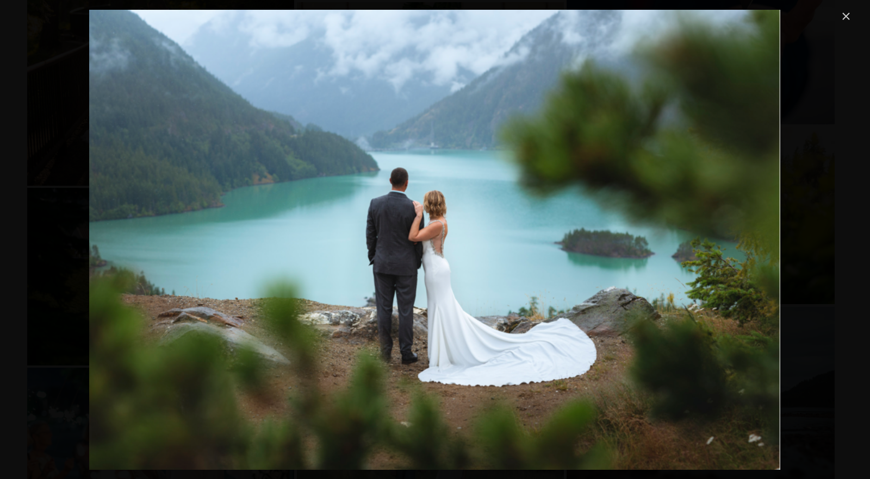
click at [847, 15] on link "Close" at bounding box center [845, 16] width 13 height 13
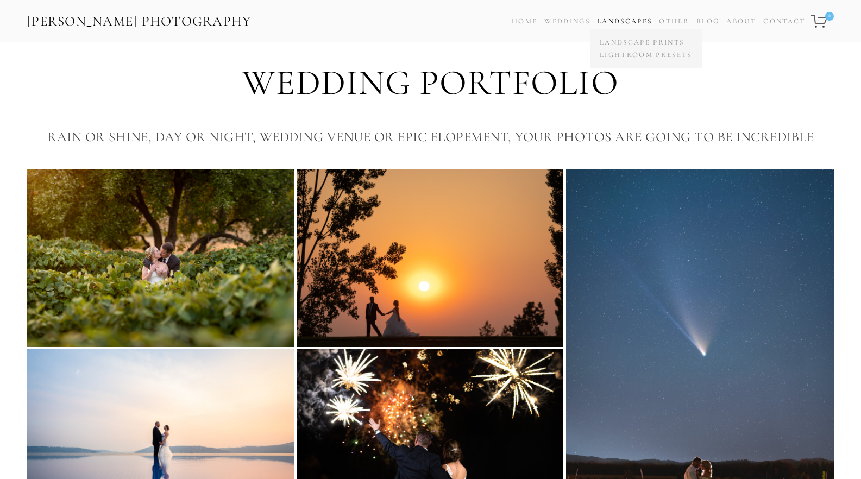
click at [614, 20] on link "Landscapes" at bounding box center [624, 21] width 55 height 9
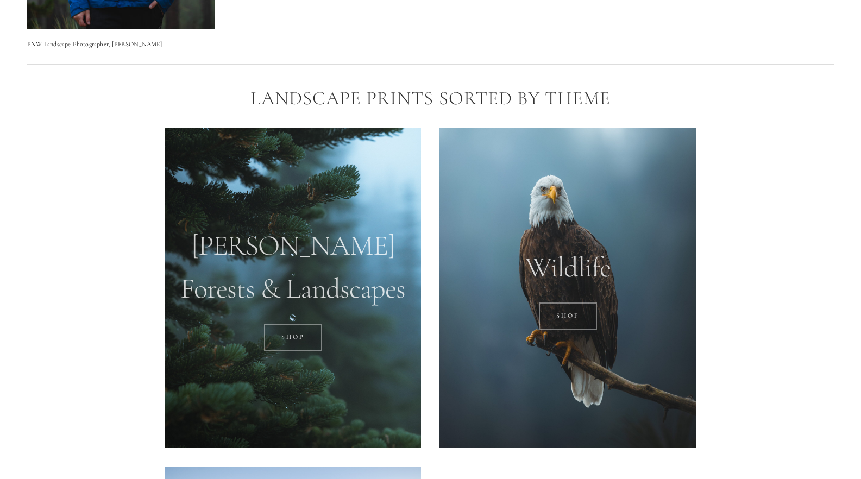
scroll to position [733, 0]
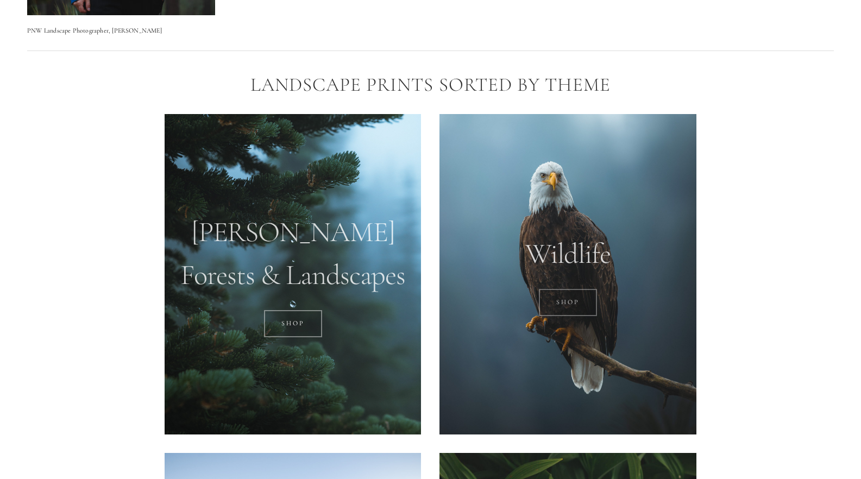
click at [571, 301] on link "SHOP" at bounding box center [568, 302] width 58 height 27
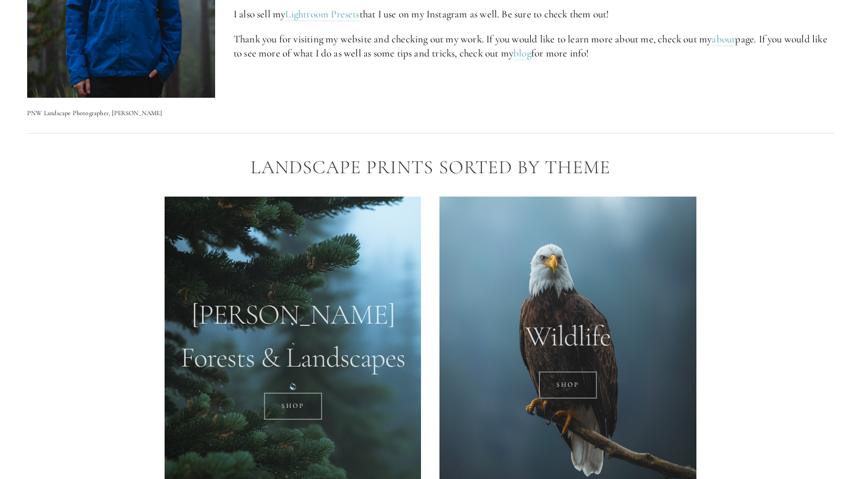
scroll to position [655, 0]
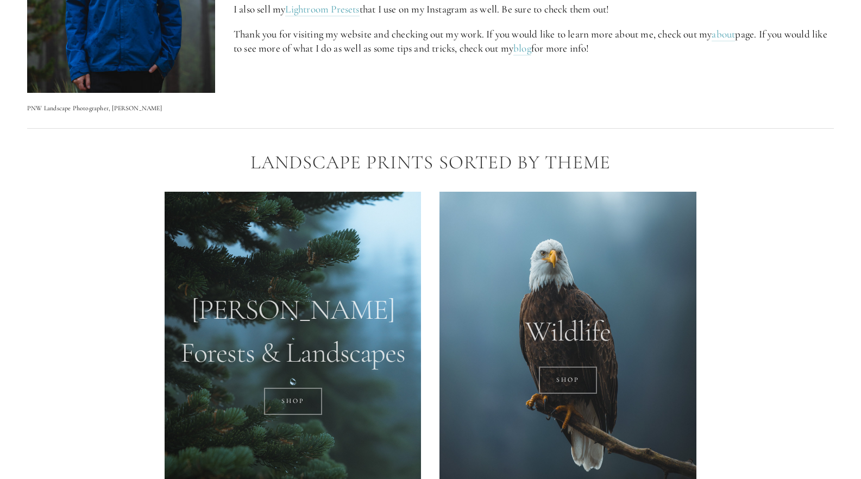
click at [310, 269] on div at bounding box center [293, 352] width 257 height 321
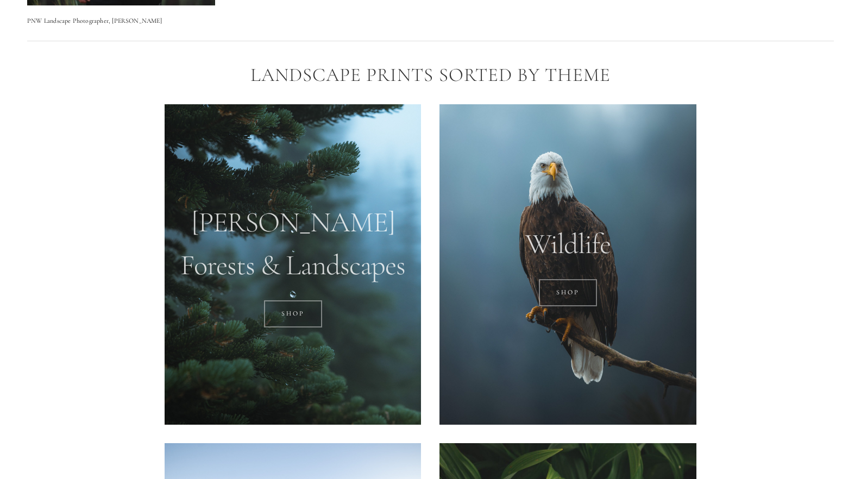
scroll to position [749, 0]
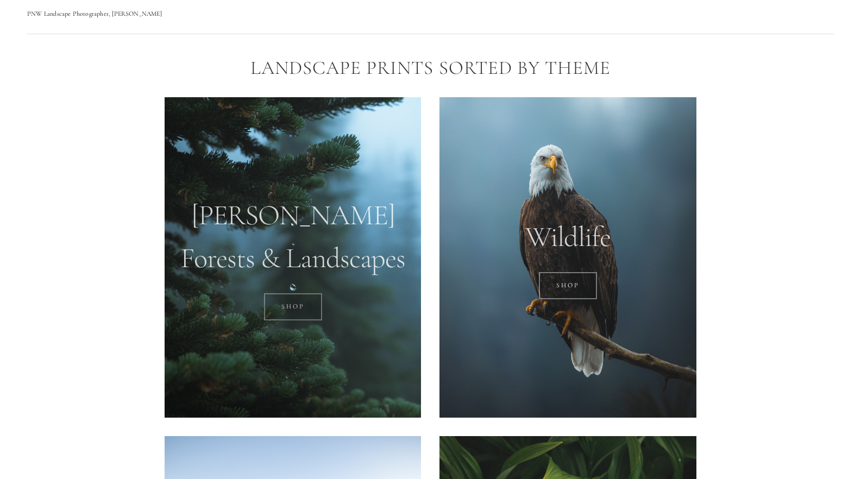
click at [296, 306] on link "SHOP" at bounding box center [293, 306] width 58 height 27
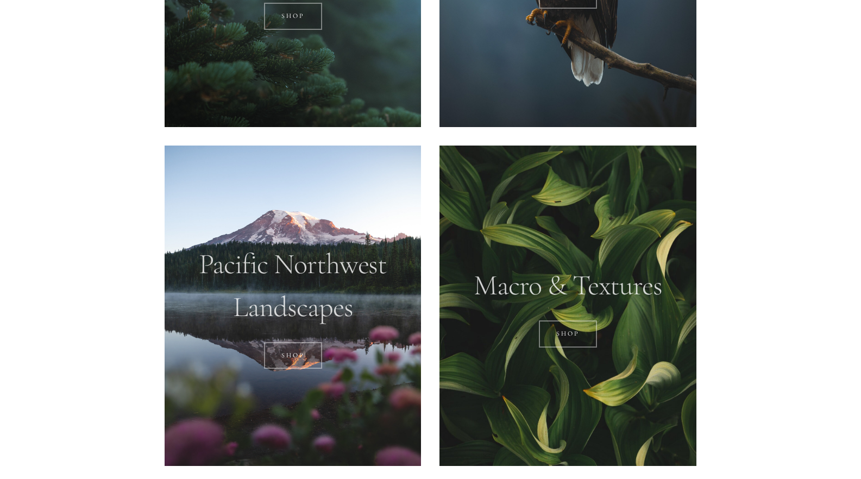
scroll to position [1047, 0]
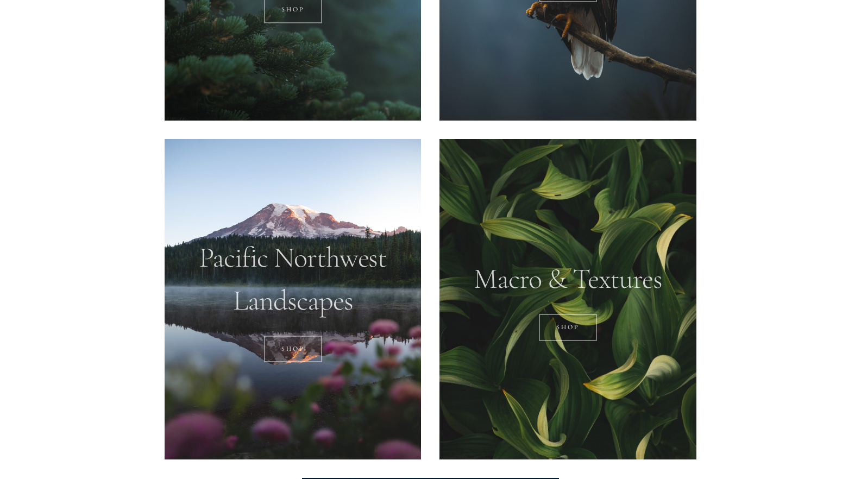
click at [347, 267] on div at bounding box center [293, 299] width 257 height 321
click at [298, 344] on link "SHOP" at bounding box center [293, 349] width 58 height 27
click at [572, 327] on link "Shop" at bounding box center [568, 327] width 58 height 27
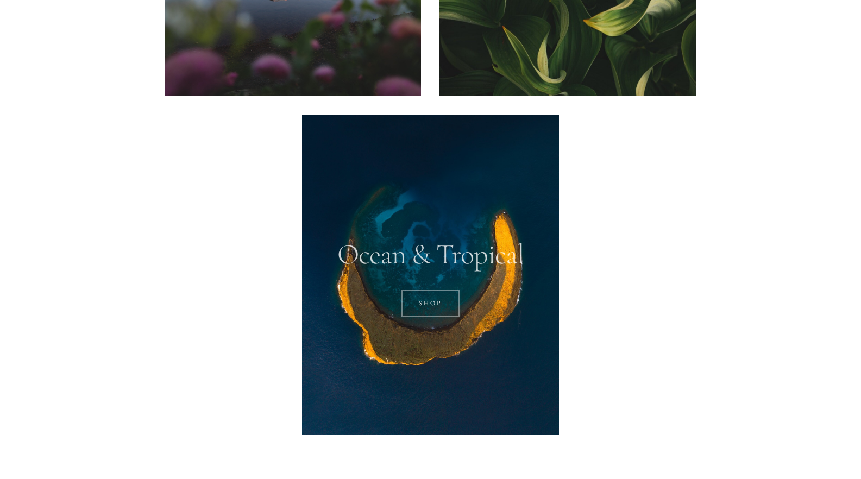
scroll to position [1411, 0]
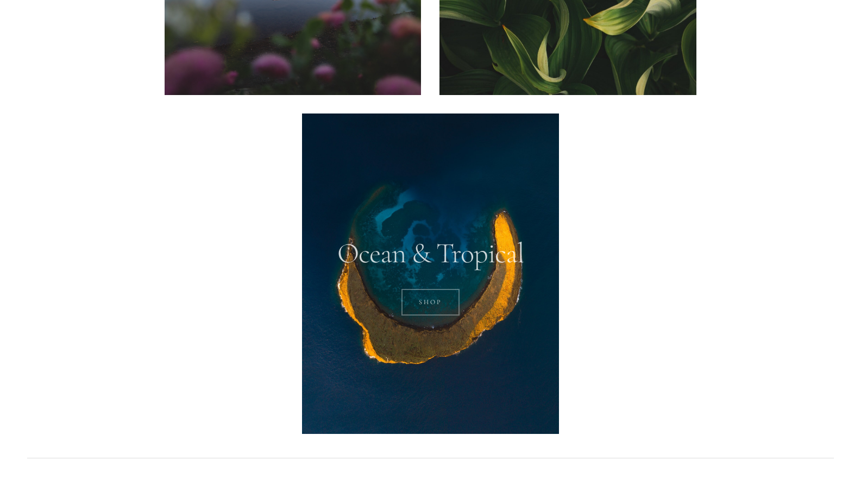
click at [442, 303] on link "SHOP" at bounding box center [431, 302] width 58 height 27
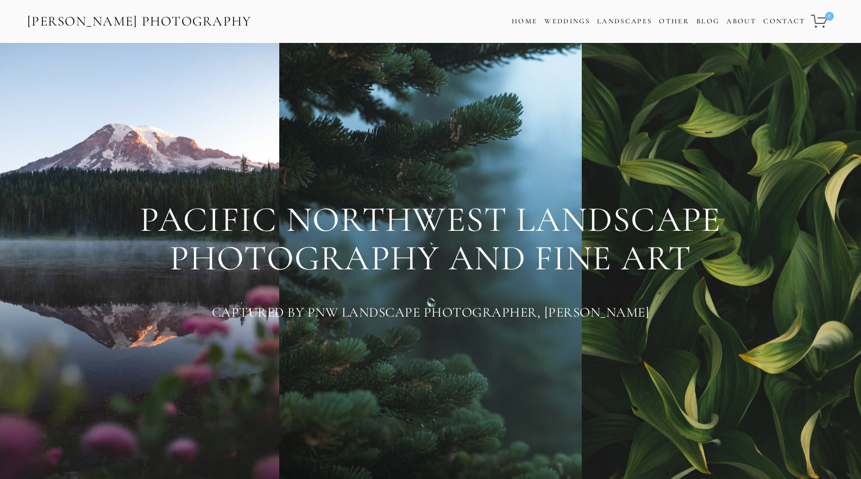
scroll to position [0, 0]
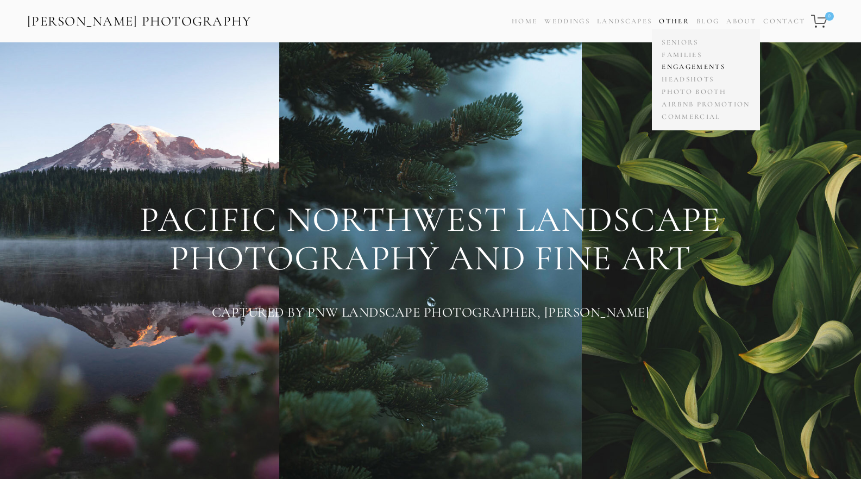
click at [695, 66] on link "Engagements" at bounding box center [705, 67] width 93 height 13
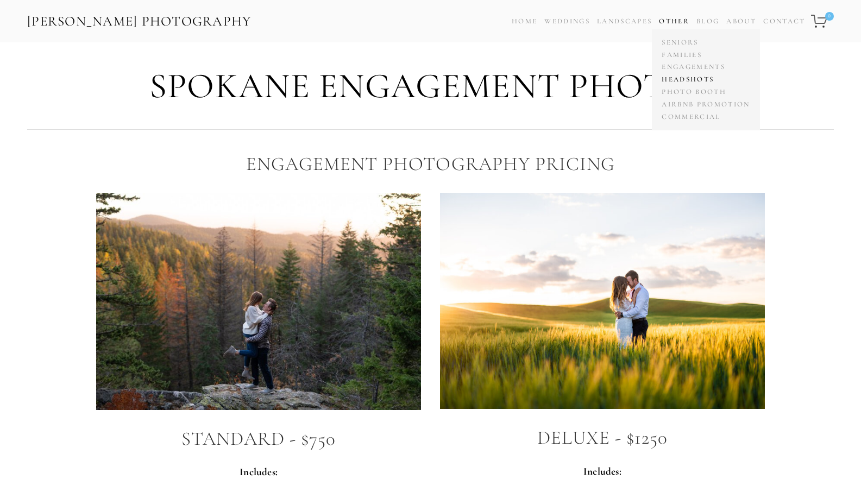
click at [702, 80] on link "Headshots" at bounding box center [705, 79] width 93 height 13
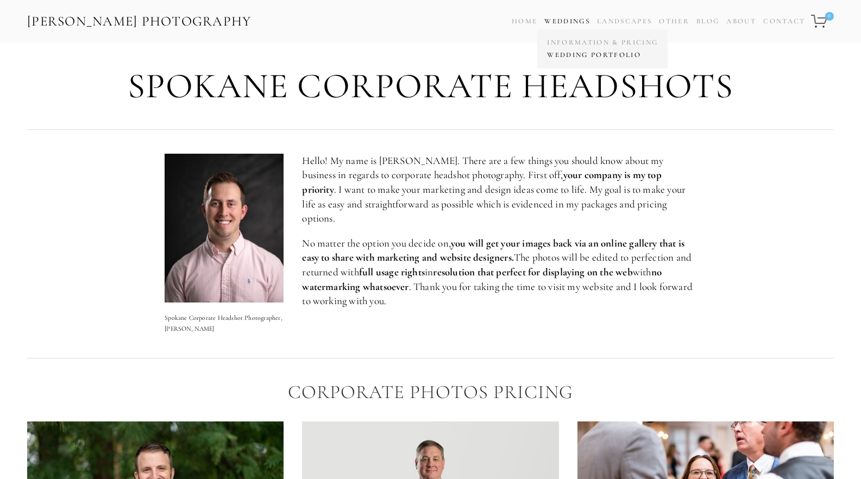
click at [575, 54] on link "Wedding Portfolio" at bounding box center [603, 55] width 116 height 13
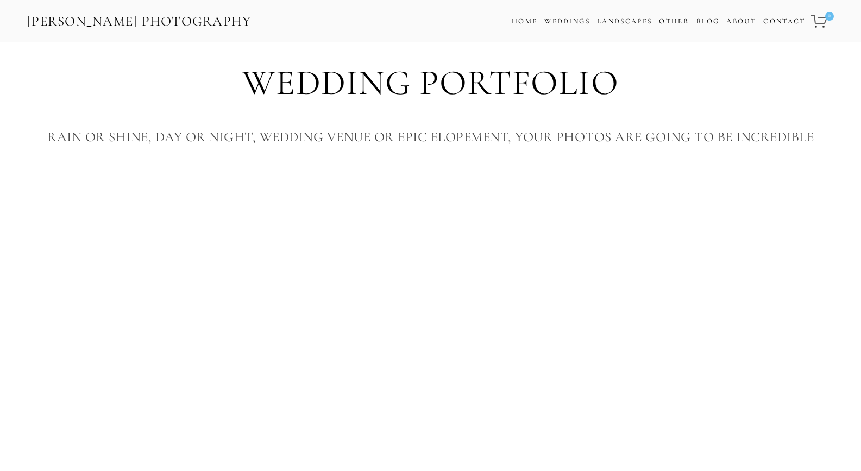
click at [258, 159] on div "Wedding Portfolio Rain or Shine, Day or Night, Wedding Venue or Epic Elopement,…" at bounding box center [430, 105] width 861 height 127
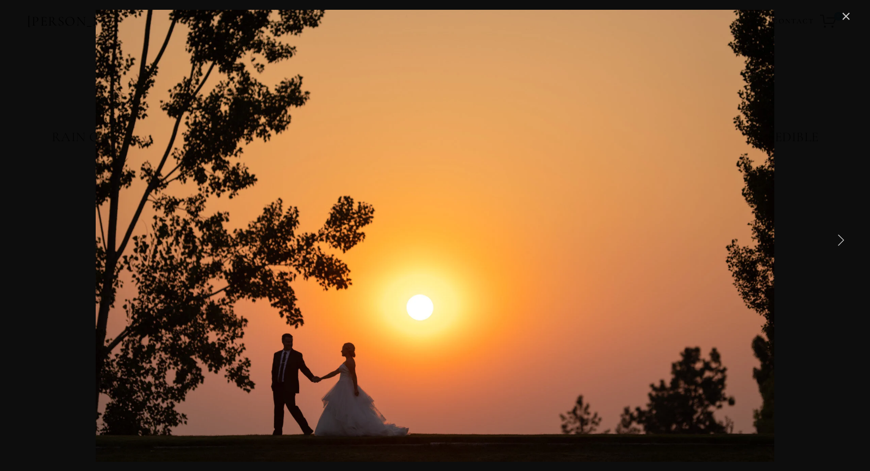
click at [846, 17] on link "Close" at bounding box center [845, 16] width 13 height 13
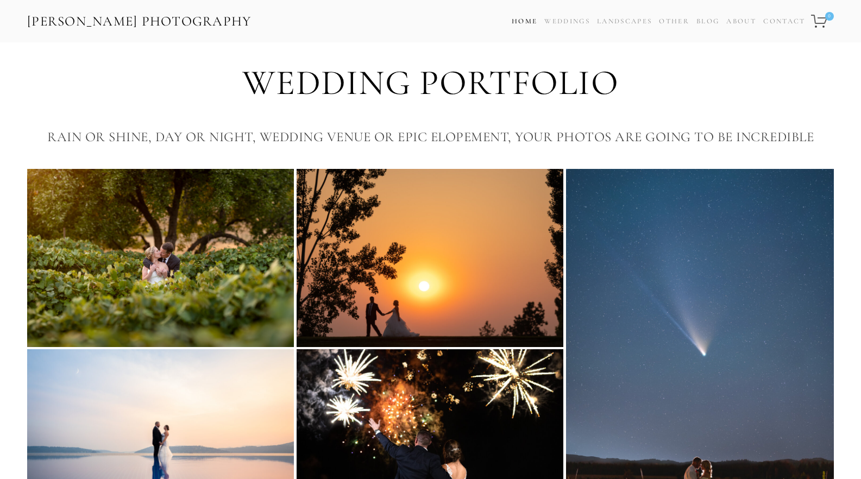
click at [525, 22] on link "Home" at bounding box center [525, 22] width 26 height 16
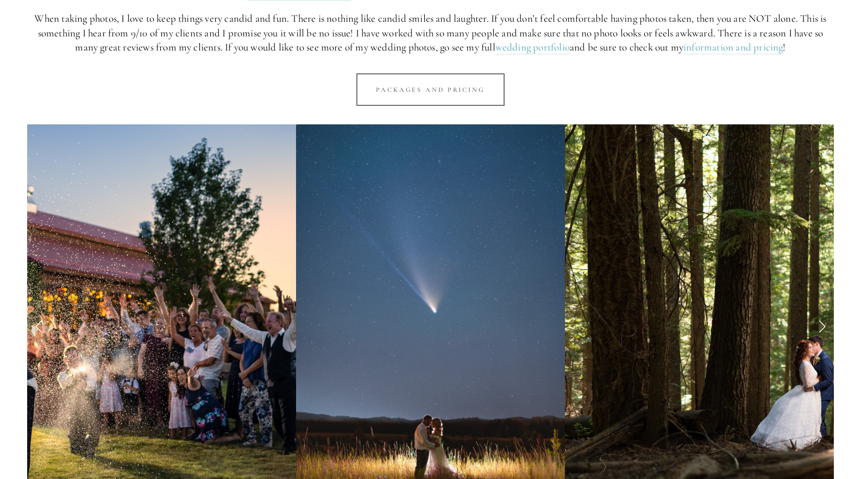
scroll to position [870, 0]
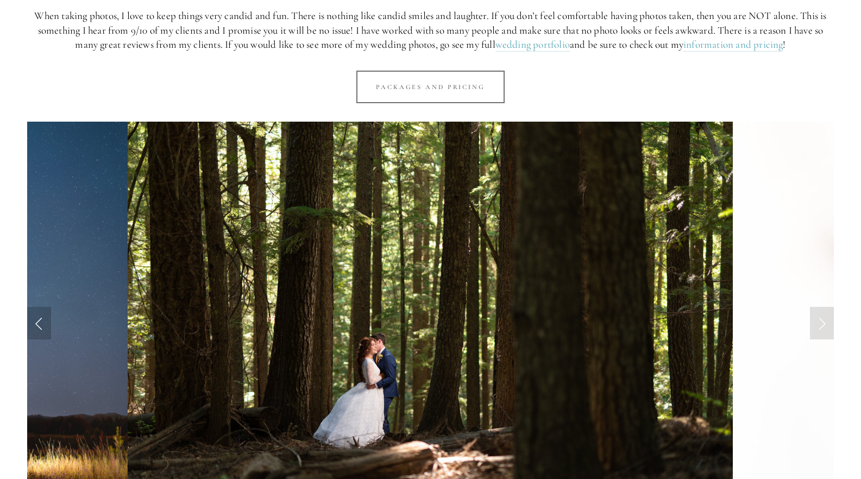
click at [44, 320] on link "Previous Slide" at bounding box center [39, 323] width 24 height 33
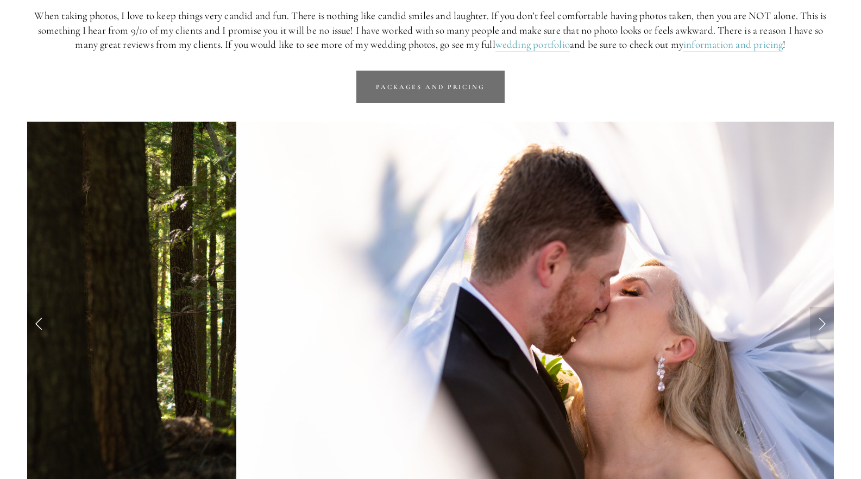
click at [472, 86] on link "Packages and Pricing" at bounding box center [431, 87] width 148 height 33
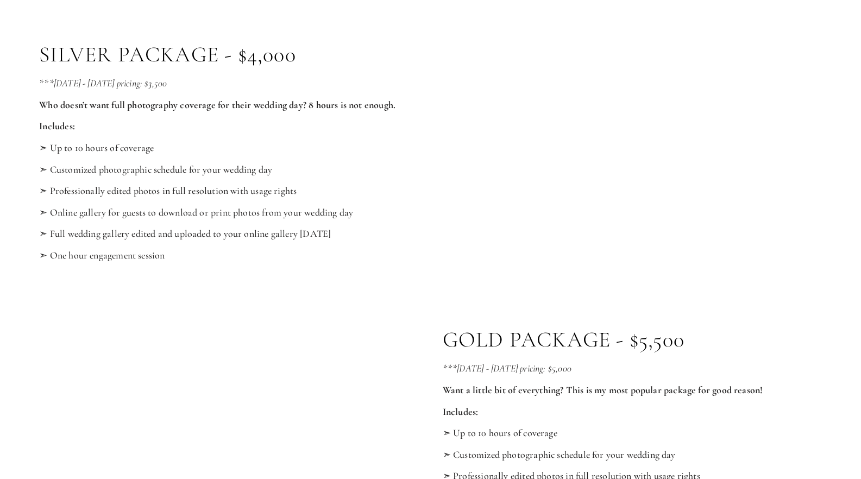
scroll to position [783, 0]
